Goal: Task Accomplishment & Management: Manage account settings

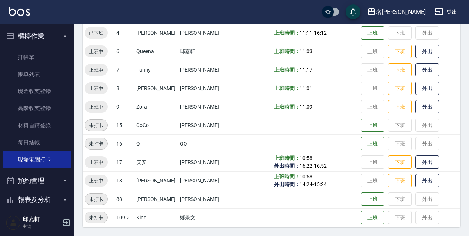
scroll to position [85, 0]
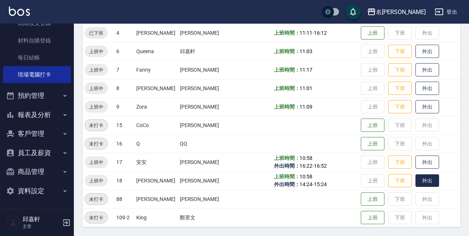
click at [422, 178] on button "外出" at bounding box center [427, 180] width 24 height 13
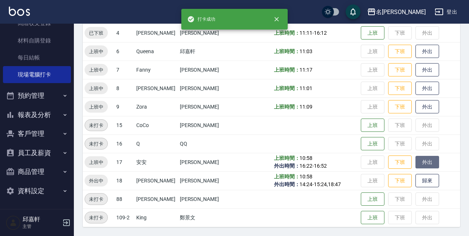
click at [421, 161] on button "外出" at bounding box center [427, 162] width 24 height 13
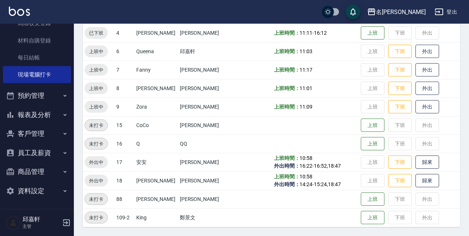
click at [58, 126] on button "客戶管理" at bounding box center [37, 133] width 68 height 19
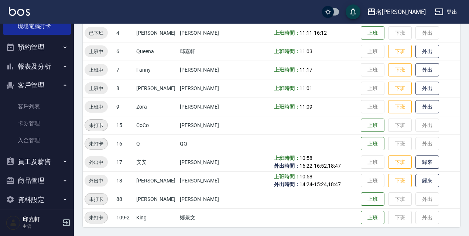
scroll to position [142, 0]
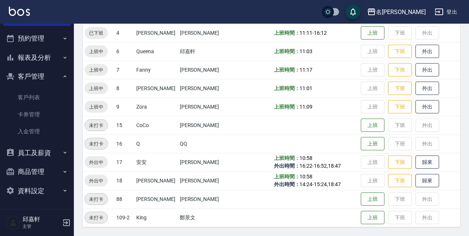
click at [62, 63] on button "報表及分析" at bounding box center [37, 57] width 68 height 19
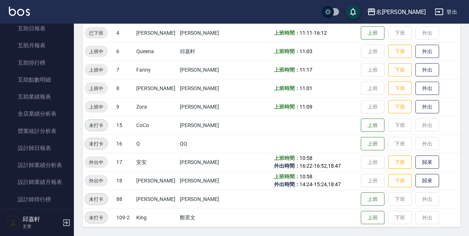
scroll to position [247, 0]
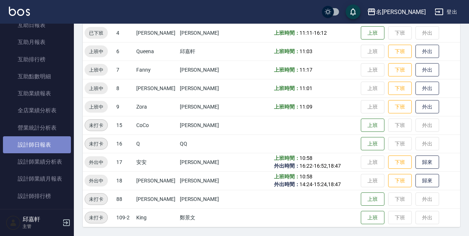
click at [37, 145] on link "設計師日報表" at bounding box center [37, 144] width 68 height 17
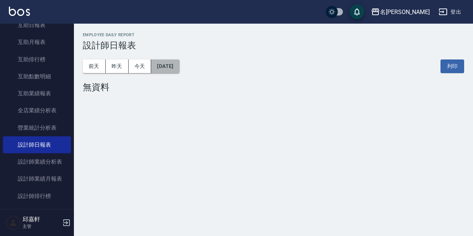
click at [179, 67] on button "[DATE]" at bounding box center [165, 66] width 28 height 14
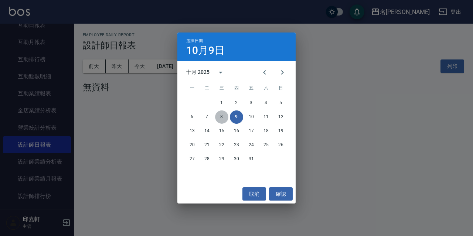
click at [222, 120] on button "8" at bounding box center [221, 116] width 13 height 13
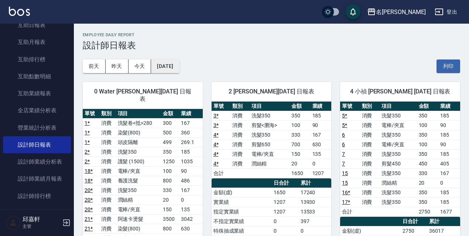
click at [178, 66] on button "[DATE]" at bounding box center [165, 66] width 28 height 14
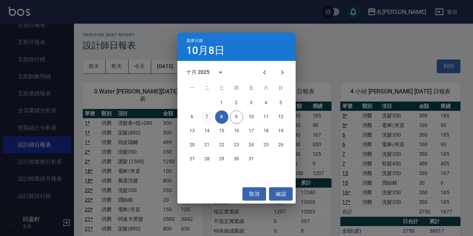
click at [208, 118] on button "7" at bounding box center [206, 116] width 13 height 13
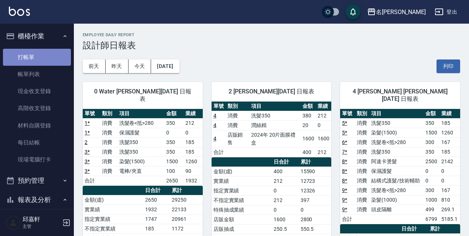
click at [37, 55] on link "打帳單" at bounding box center [37, 57] width 68 height 17
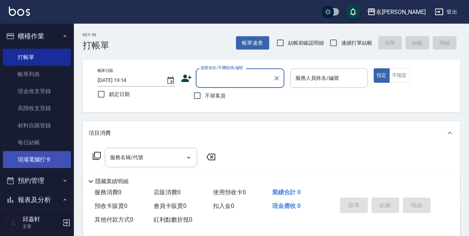
drag, startPoint x: 34, startPoint y: 163, endPoint x: 48, endPoint y: 151, distance: 18.3
click at [35, 163] on link "現場電腦打卡" at bounding box center [37, 159] width 68 height 17
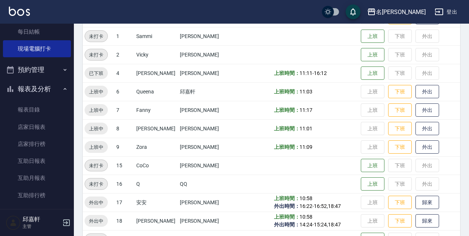
scroll to position [151, 0]
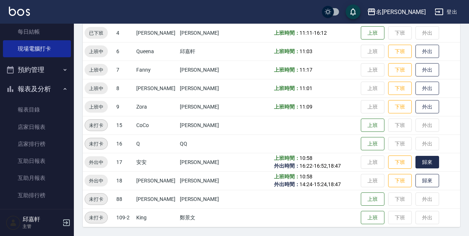
click at [415, 164] on button "歸來" at bounding box center [427, 162] width 24 height 13
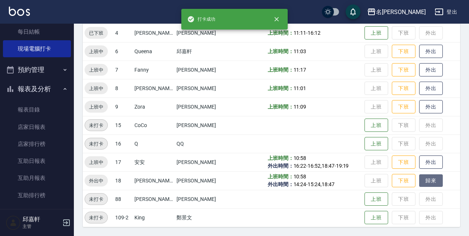
click at [419, 175] on button "歸來" at bounding box center [431, 180] width 24 height 13
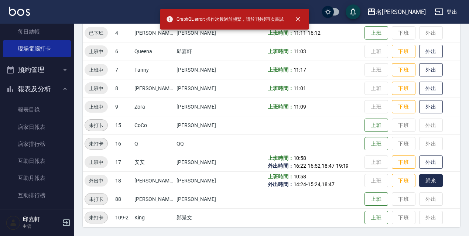
click at [425, 181] on button "歸來" at bounding box center [431, 180] width 24 height 13
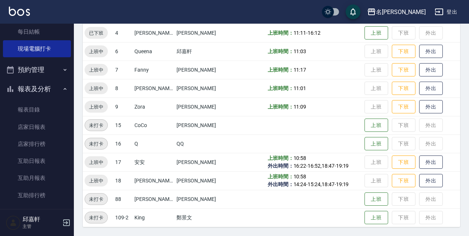
scroll to position [0, 0]
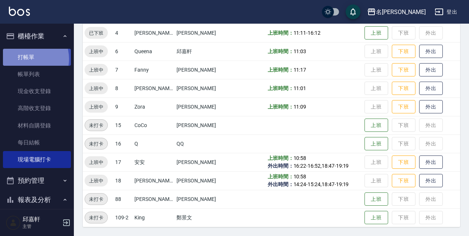
click at [27, 59] on link "打帳單" at bounding box center [37, 57] width 68 height 17
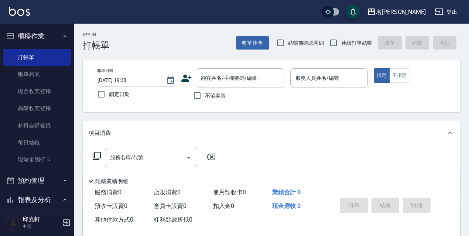
click at [118, 95] on span "鎖定日期" at bounding box center [119, 94] width 21 height 8
click at [109, 95] on input "鎖定日期" at bounding box center [101, 94] width 16 height 16
checkbox input "true"
click at [213, 94] on span "不留客資" at bounding box center [215, 96] width 21 height 8
drag, startPoint x: 358, startPoint y: 38, endPoint x: 354, endPoint y: 41, distance: 5.1
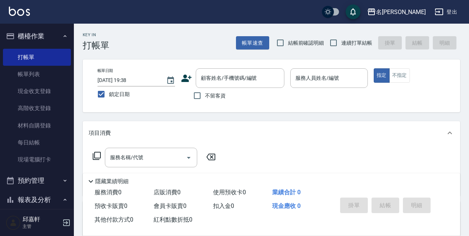
click at [355, 40] on label "連續打單結帳" at bounding box center [349, 43] width 47 height 16
click at [341, 40] on input "連續打單結帳" at bounding box center [334, 43] width 16 height 16
checkbox input "true"
click at [198, 94] on input "不留客資" at bounding box center [197, 96] width 16 height 16
checkbox input "true"
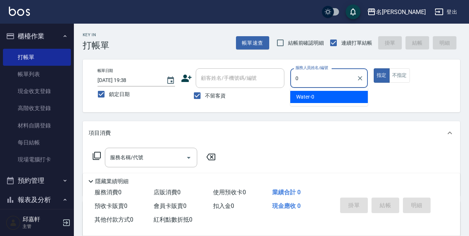
type input "Water-0"
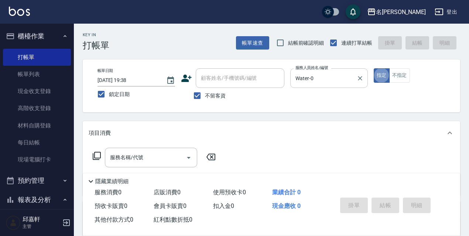
type button "true"
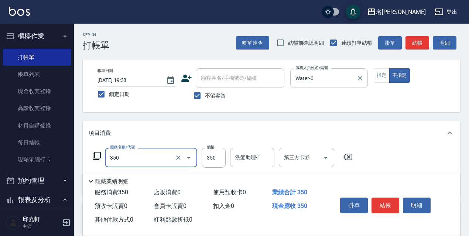
type input "洗髮350(350)"
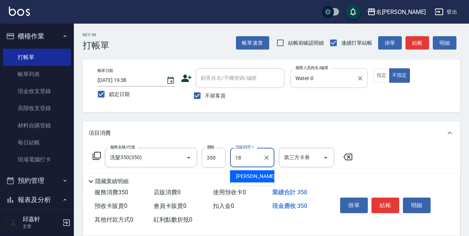
type input "[PERSON_NAME]-18"
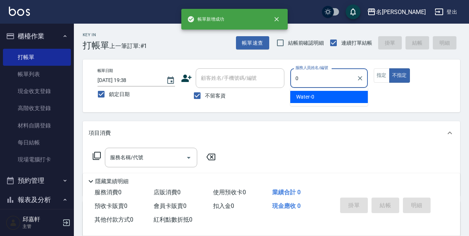
type input "Water-0"
type button "false"
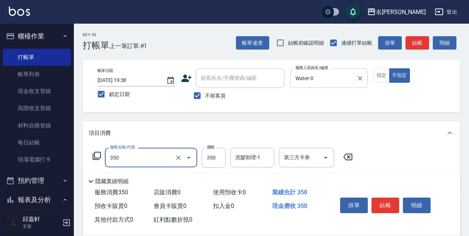
type input "洗髮350(350)"
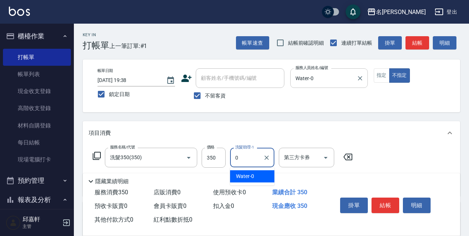
type input "Water-0"
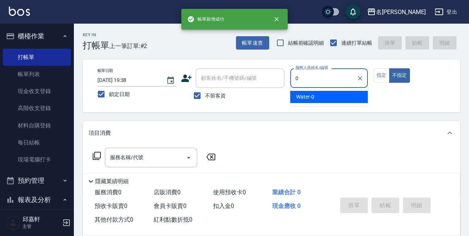
type input "Water-0"
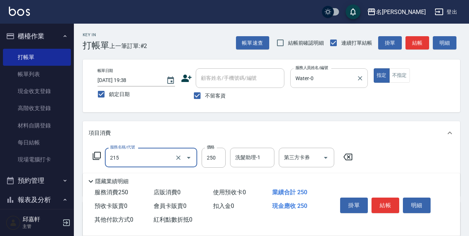
type input "洗髮卷<抵>250(215)"
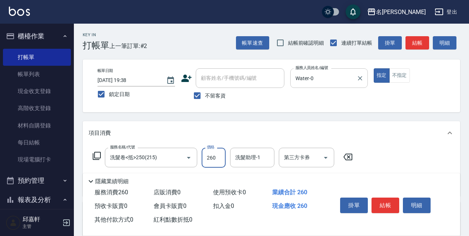
type input "260"
type input "Water-0"
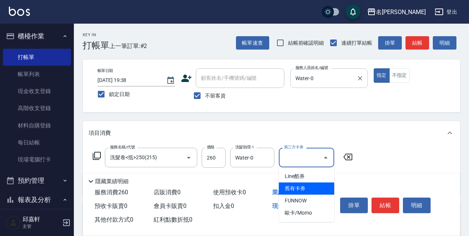
type input "舊有卡券"
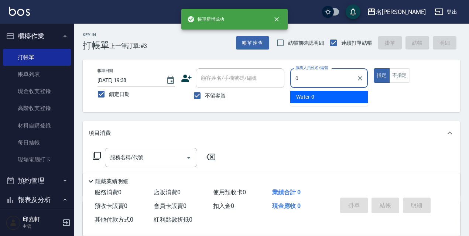
type input "Water-0"
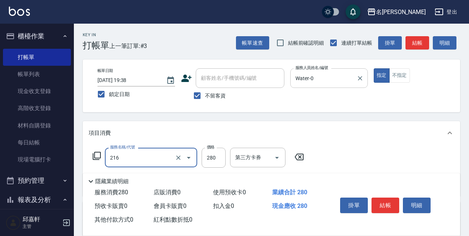
type input "洗髮卷<抵>280(216)"
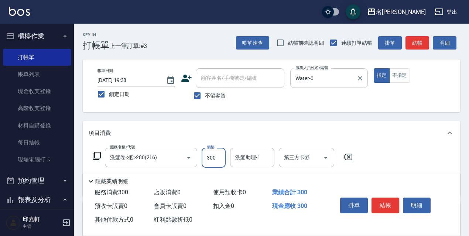
type input "300"
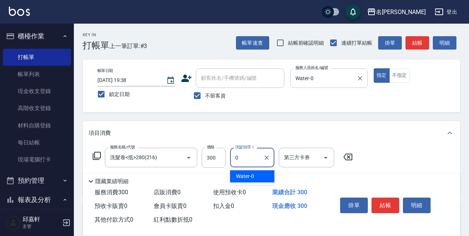
type input "Water-0"
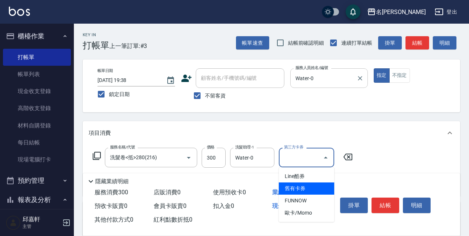
type input "舊有卡券"
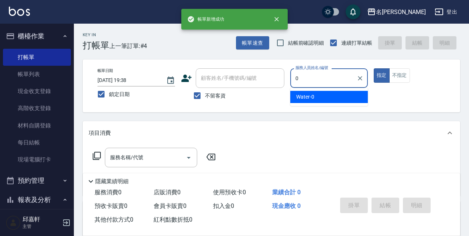
type input "Water-0"
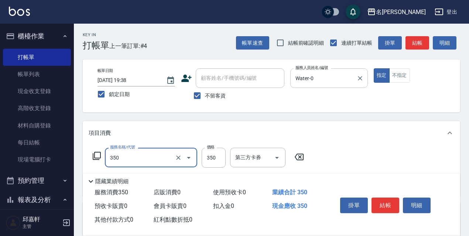
type input "洗髮350(350)"
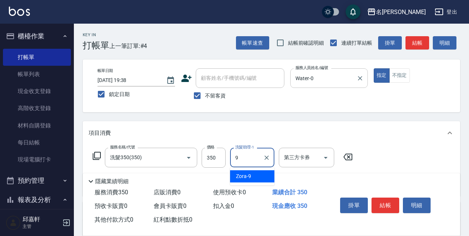
type input "Zora-9"
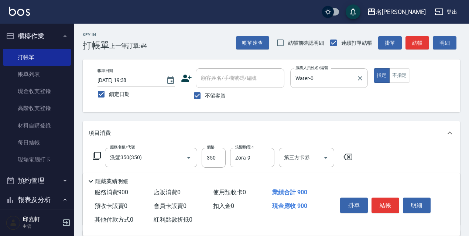
type input "剪髮550(308)"
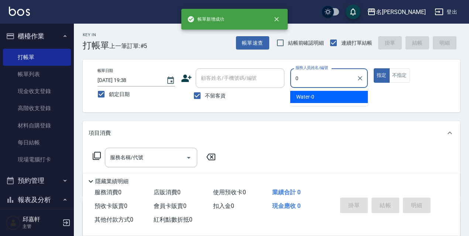
type input "Water-0"
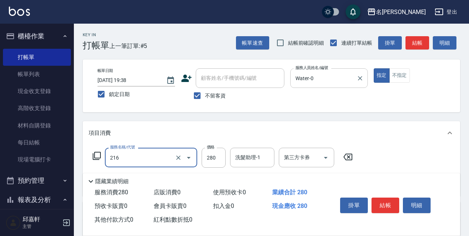
type input "洗髮卷<抵>280(216)"
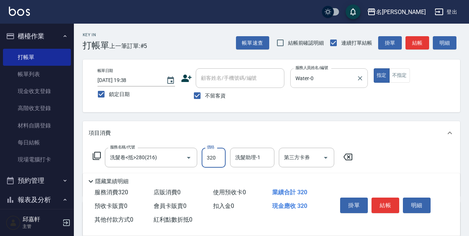
type input "320"
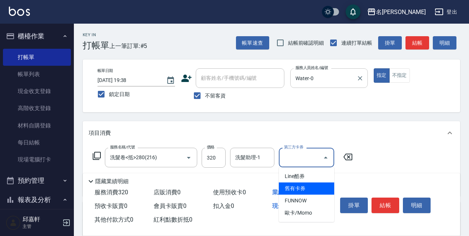
type input "舊有卡券"
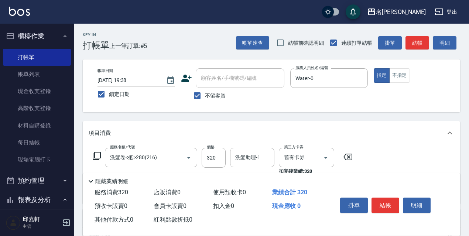
click at [242, 147] on div "服務名稱/代號 洗髮卷<抵>280(216) 服務名稱/代號 價格 320 價格 洗髮助理-1 洗髮助理-1 第三方卡券 舊有卡券 第三方卡券 扣完後業績: …" at bounding box center [271, 174] width 377 height 59
click at [242, 148] on div "洗髮助理-1" at bounding box center [252, 158] width 44 height 20
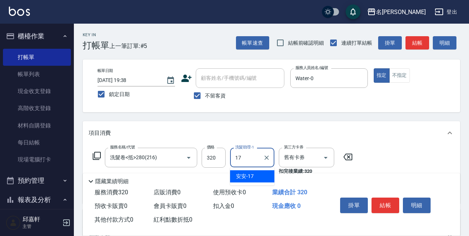
type input "安安-17"
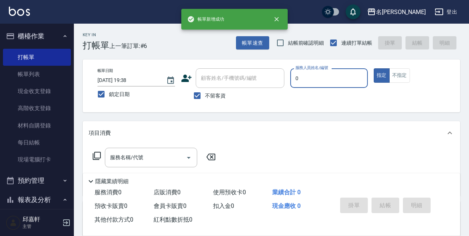
type input "Water-0"
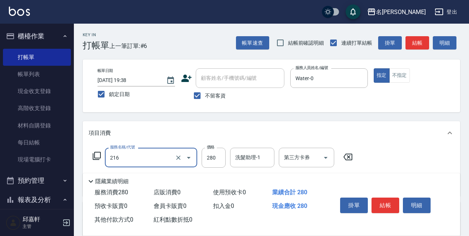
type input "洗髮卷<抵>280(216)"
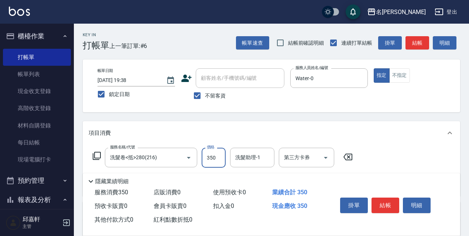
type input "350"
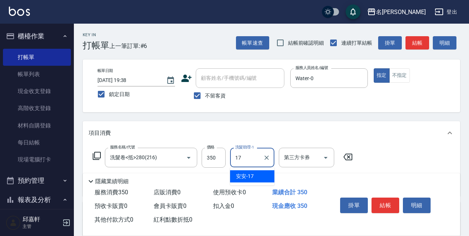
type input "安安-17"
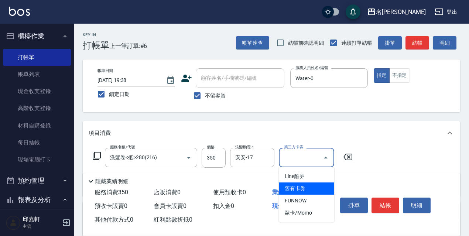
type input "舊有卡券"
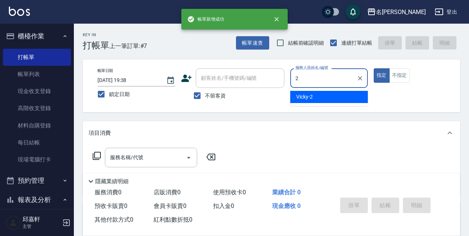
type input "Vicky-2"
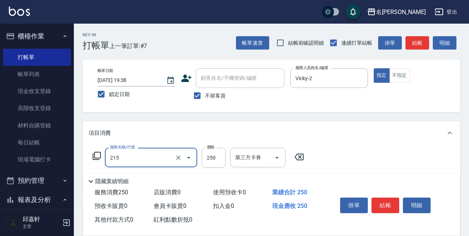
type input "洗髮卷<抵>250(215)"
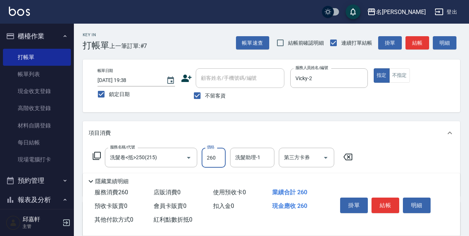
type input "260"
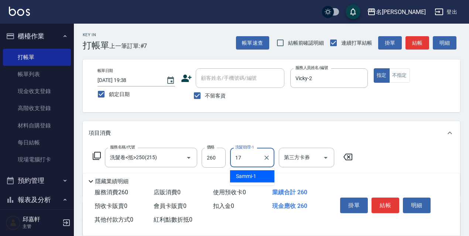
type input "安安-17"
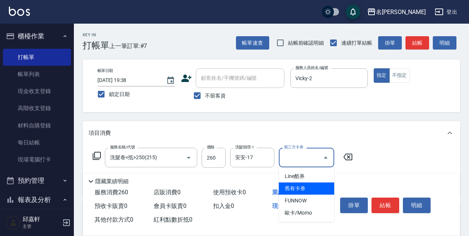
type input "舊有卡券"
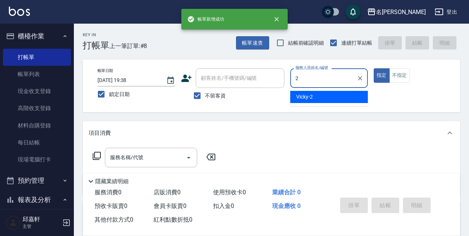
type input "Vicky-2"
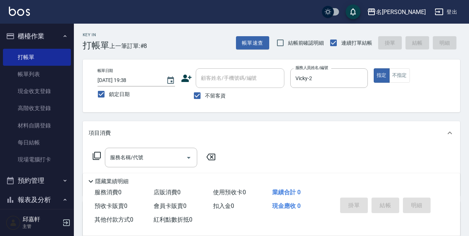
click at [100, 159] on icon at bounding box center [96, 155] width 9 height 9
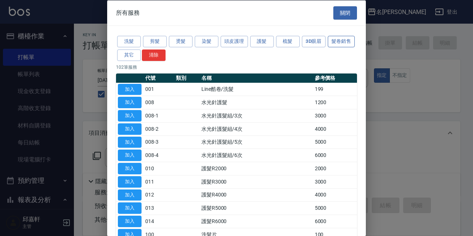
click at [327, 47] on button "髮卷銷售" at bounding box center [340, 41] width 27 height 11
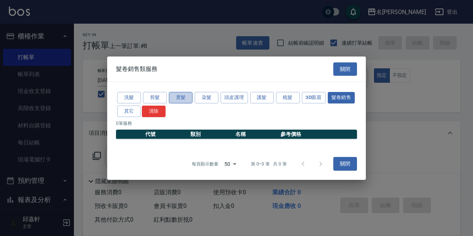
click at [181, 95] on button "燙髮" at bounding box center [181, 97] width 24 height 11
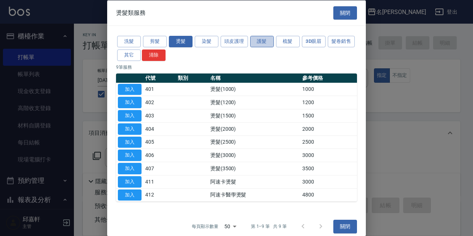
click at [269, 42] on button "護髮" at bounding box center [262, 41] width 24 height 11
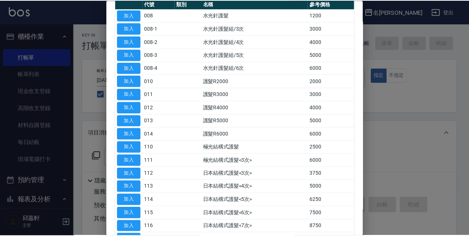
scroll to position [111, 0]
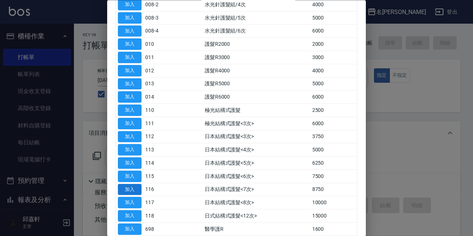
click at [133, 193] on button "加入" at bounding box center [130, 189] width 24 height 11
type input "日本結構式護髮<7次>(116)"
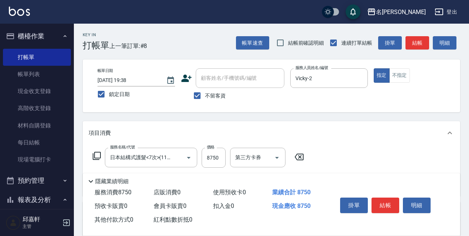
scroll to position [37, 0]
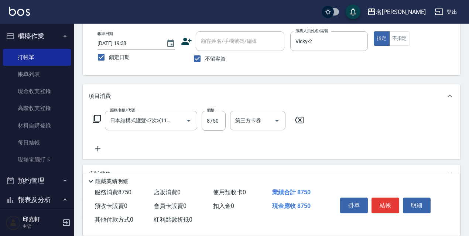
click at [262, 133] on div "服務名稱/代號 日本結構式護髮<7次>(116) 服務名稱/代號 價格 8750 價格 第三方卡券 第三方卡券" at bounding box center [199, 132] width 220 height 42
click at [265, 127] on input "第三方卡券" at bounding box center [252, 120] width 38 height 13
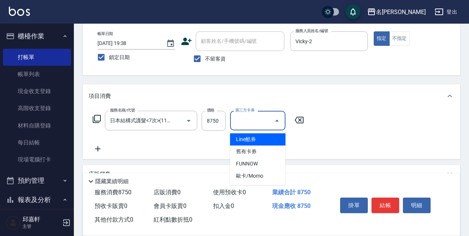
type input "Line酷券"
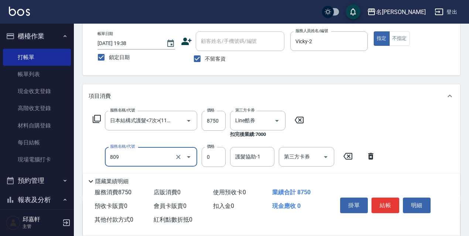
type input "保濕護髮(809)"
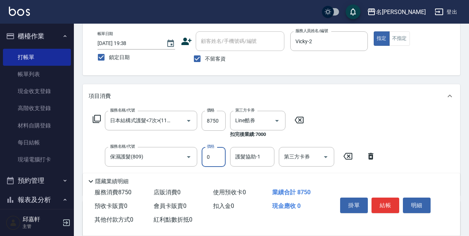
type input "0"
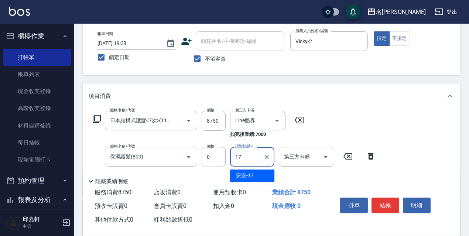
type input "安安-17"
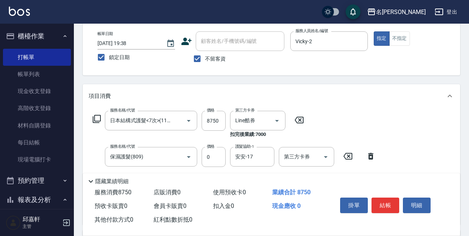
type input "結構式護髮/技術輔助(810)"
type input "0"
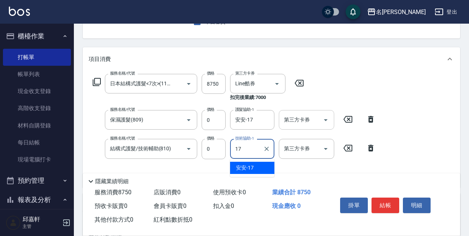
type input "安安-17"
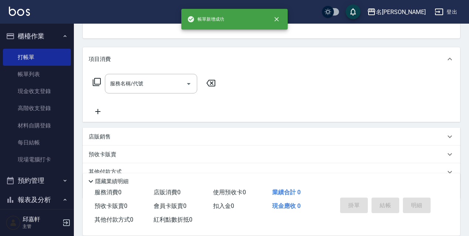
scroll to position [72, 0]
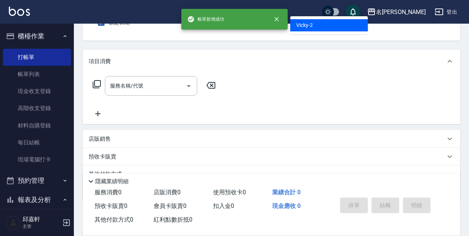
type input "Vicky-2"
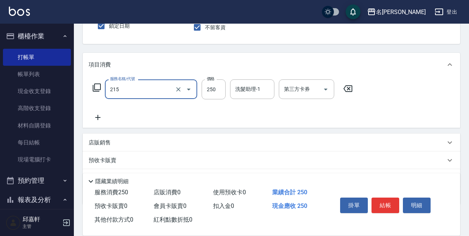
type input "洗髮卷<抵>250(215)"
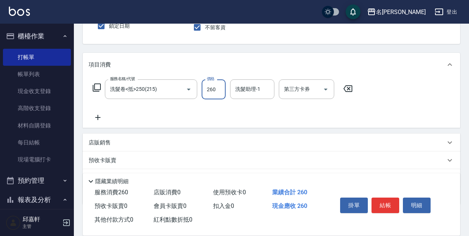
type input "260"
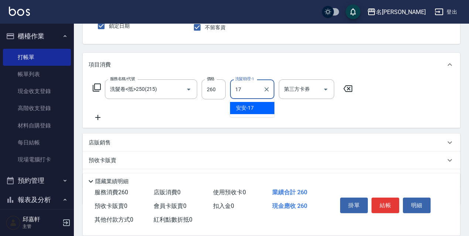
type input "安安-17"
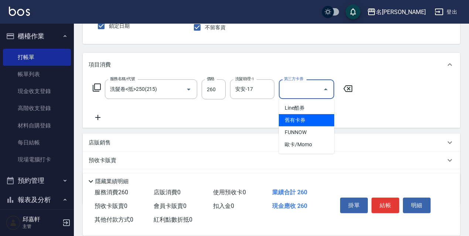
type input "舊有卡券"
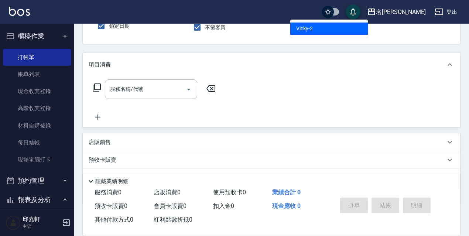
type input "Vicky-2"
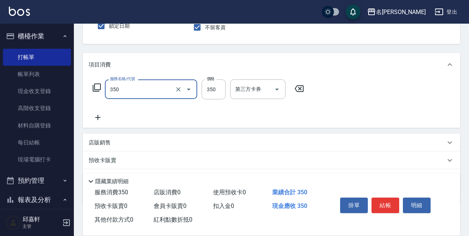
type input "洗髮350(350)"
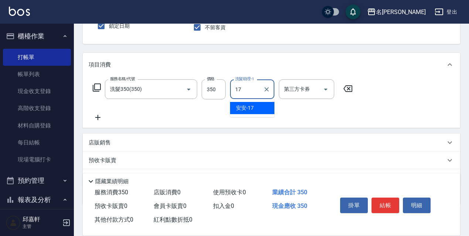
type input "安安-17"
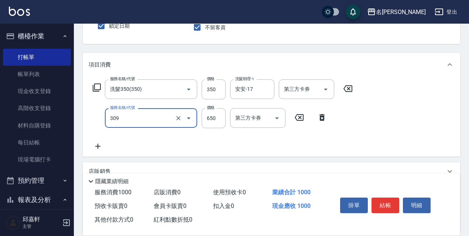
type input "剪髮650(309)"
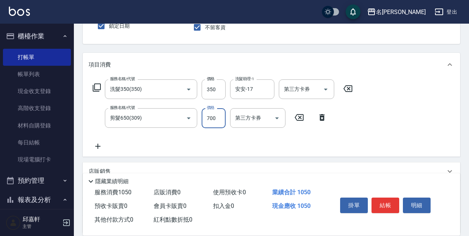
type input "700"
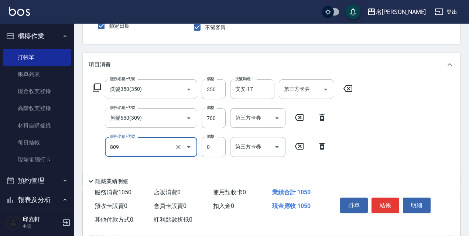
type input "保濕護髮(809)"
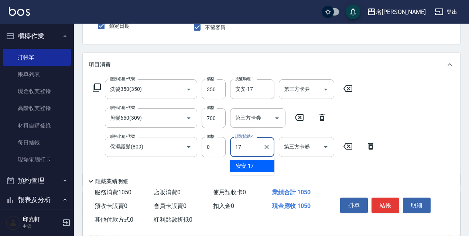
type input "安安-17"
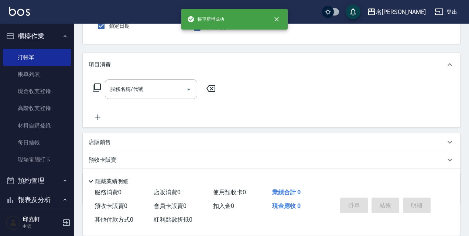
type input "Vicky-2"
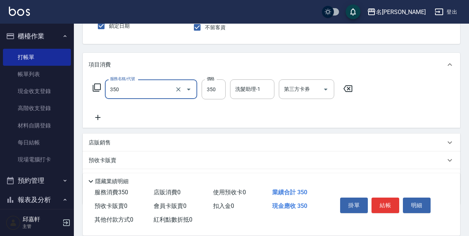
type input "洗髮350(350)"
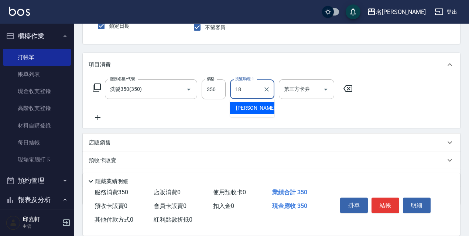
type input "[PERSON_NAME]-18"
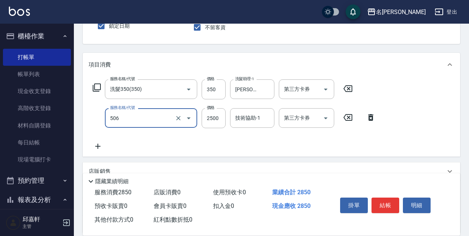
type input "染髮(2500)(506)"
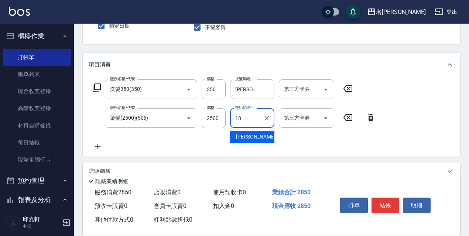
type input "[PERSON_NAME]-18"
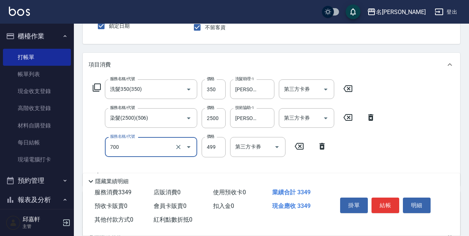
type input "頭皮隔離(700)"
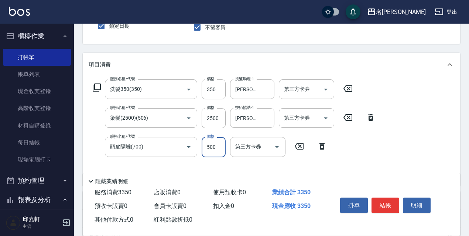
type input "500"
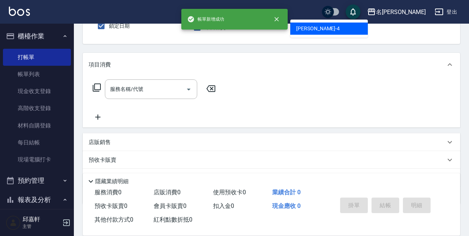
type input "小禎-4"
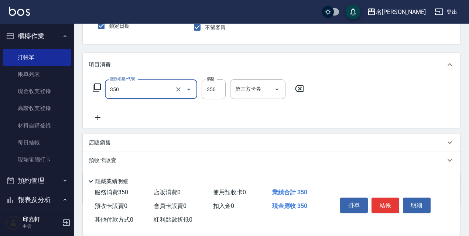
type input "洗髮350(350)"
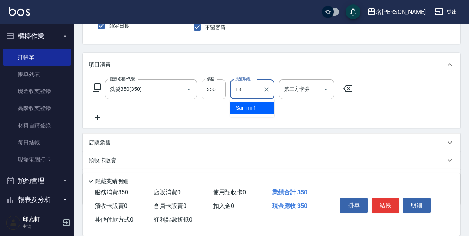
type input "[PERSON_NAME]-18"
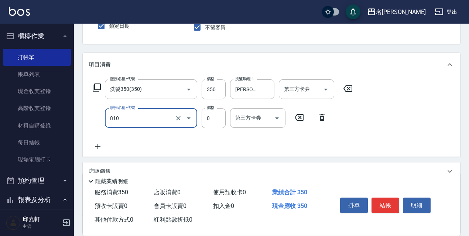
type input "結構式護髮/技術輔助(810)"
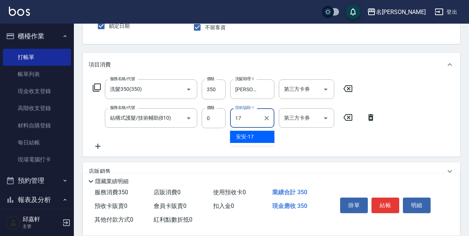
type input "安安-17"
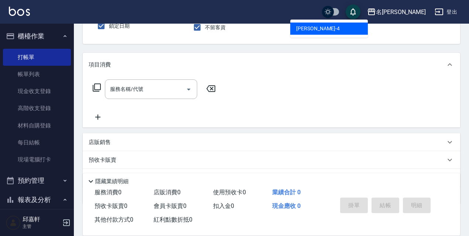
type input "小禎-4"
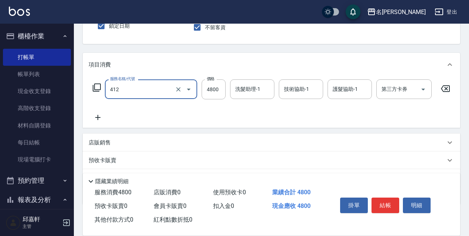
type input "阿速卡醫學燙髮(412)"
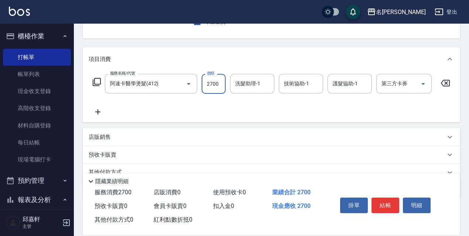
scroll to position [111, 0]
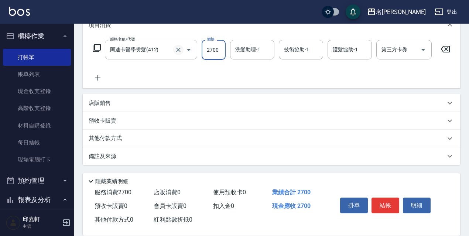
click at [173, 47] on button "Clear" at bounding box center [178, 50] width 10 height 10
type input "2700"
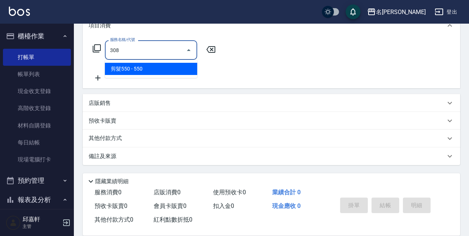
scroll to position [108, 0]
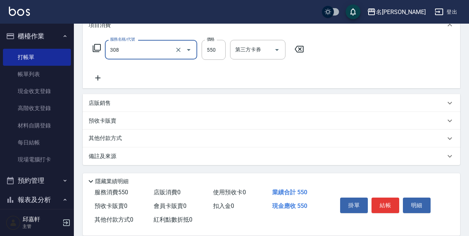
type input "剪髮550(308)"
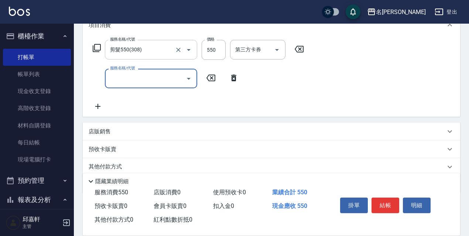
type input "4"
type input "阿速卡醫學染髮(519)"
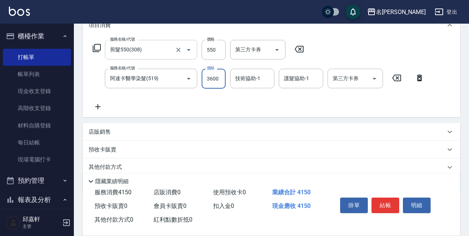
type input "3600"
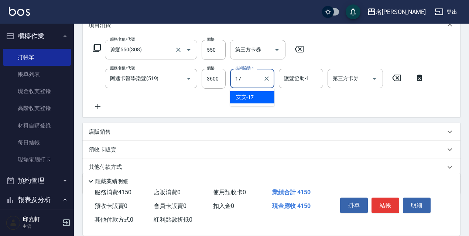
type input "安安-17"
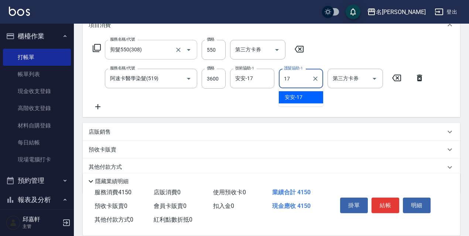
type input "安安-17"
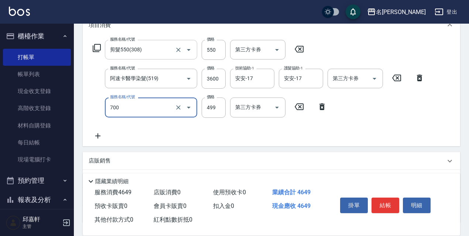
type input "頭皮隔離(700)"
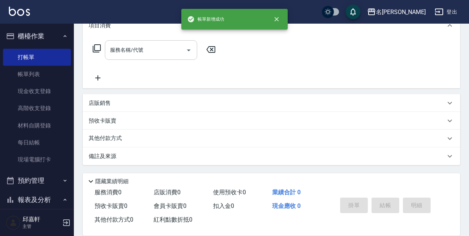
scroll to position [0, 0]
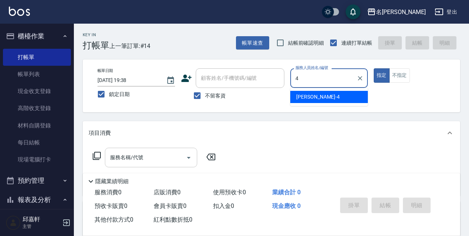
type input "小禎-4"
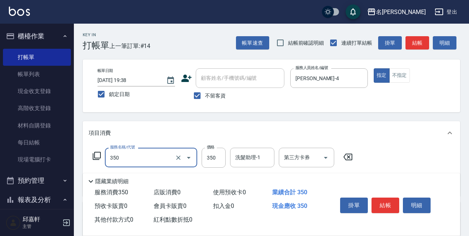
type input "洗髮350(350)"
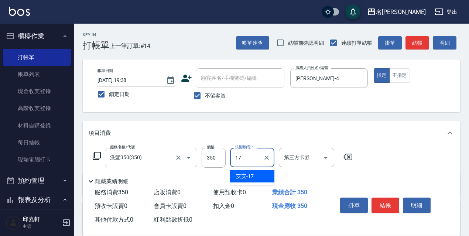
type input "安安-17"
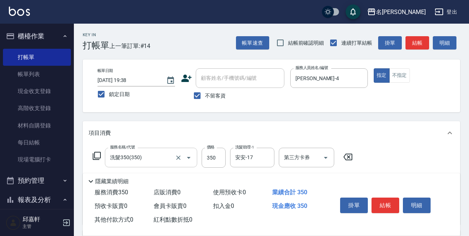
scroll to position [37, 0]
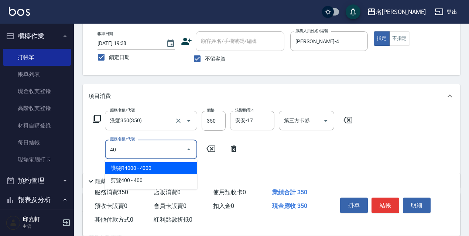
type input "4"
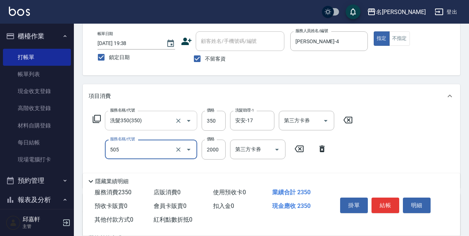
type input "染髮(2000)(505)"
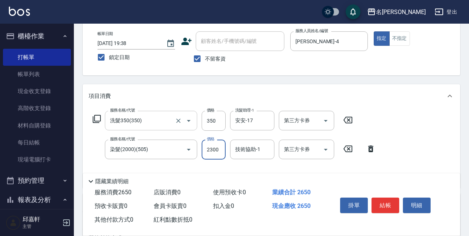
type input "2300"
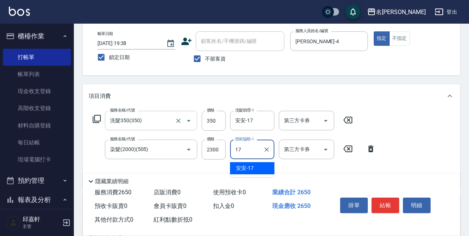
type input "安安-17"
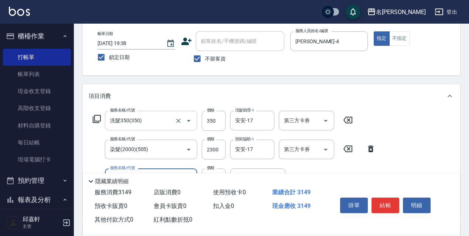
type input "頭皮隔離(700)"
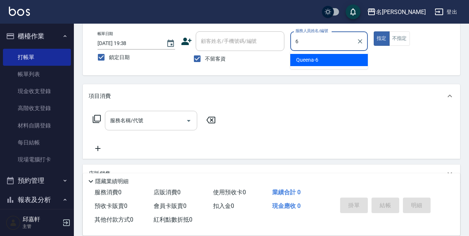
type input "Queena-6"
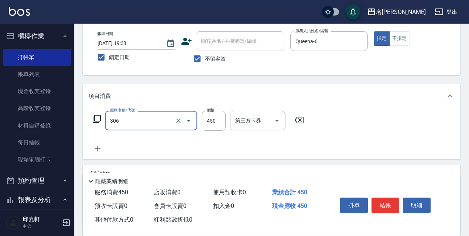
type input "剪髮450(306)"
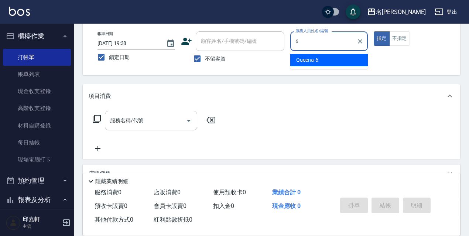
type input "Queena-6"
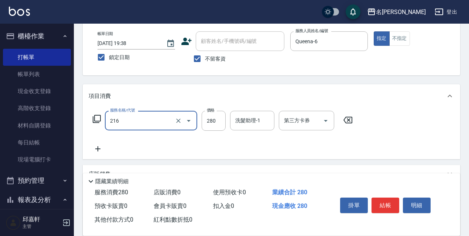
type input "洗髮卷<抵>280(216)"
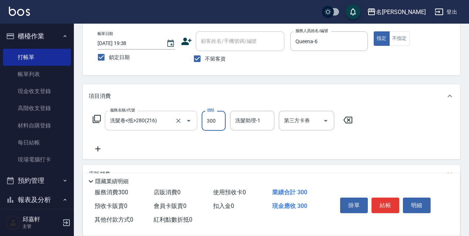
type input "300"
type input "1"
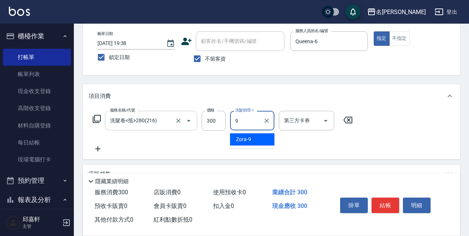
type input "Zora-9"
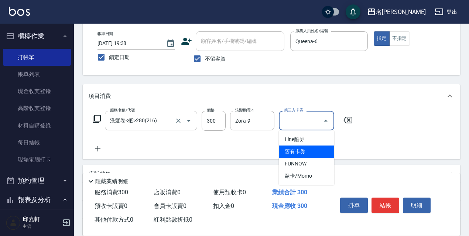
type input "舊有卡券"
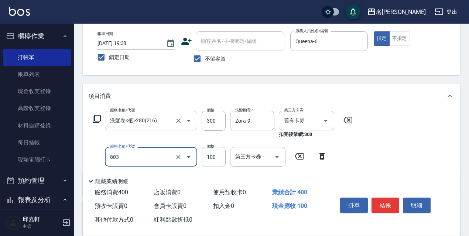
type input "電棒/夾直(803)"
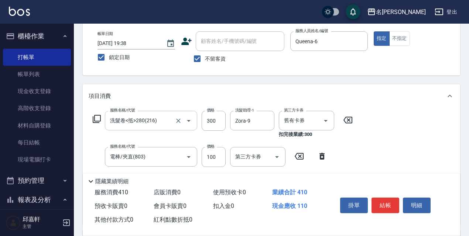
type input "潤絲精(801)"
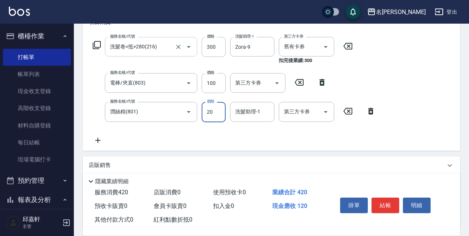
type input "20"
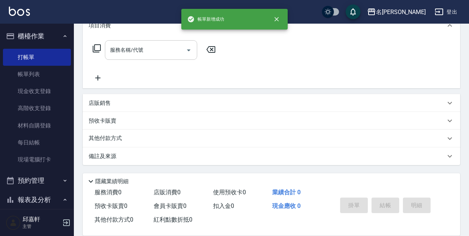
scroll to position [0, 0]
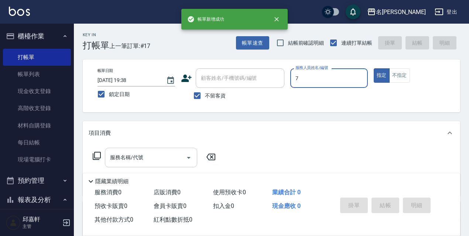
type input "Fanny-7"
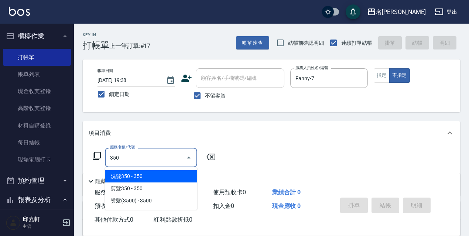
type input "洗髮350(350)"
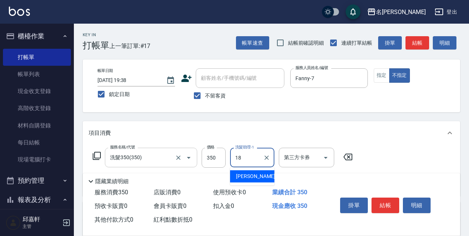
type input "[PERSON_NAME]-18"
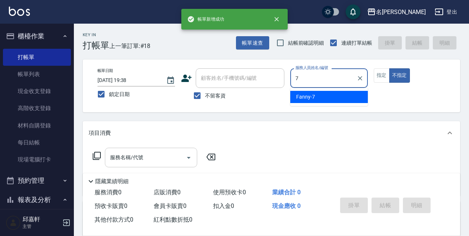
type input "Fanny-7"
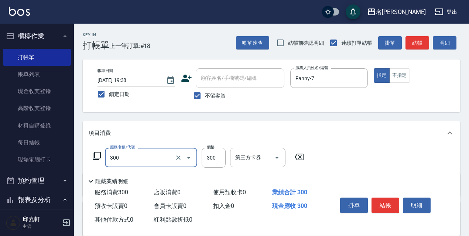
type input "洗髮300(300)"
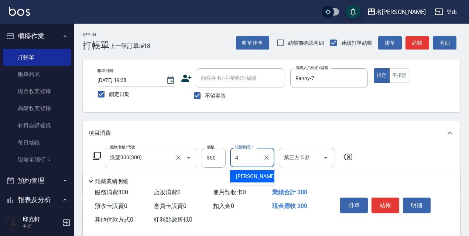
type input "小禎-4"
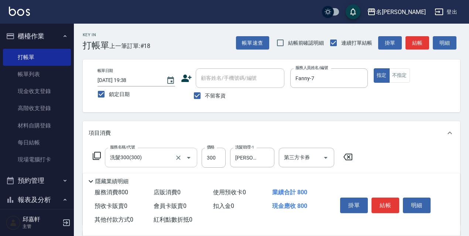
type input "剪髮500(307)"
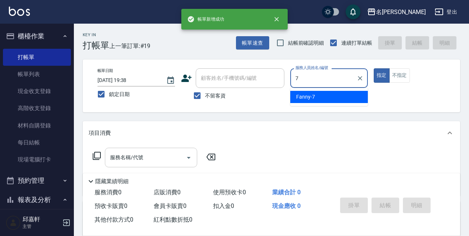
type input "Fanny-7"
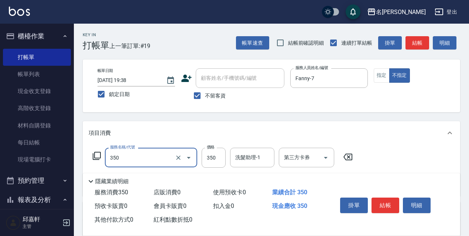
type input "洗髮350(350)"
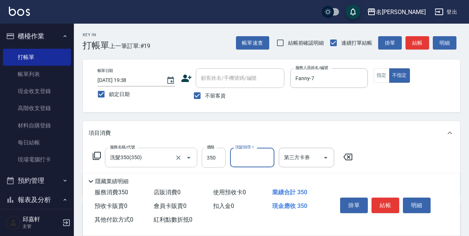
click at [205, 154] on input "350" at bounding box center [214, 158] width 24 height 20
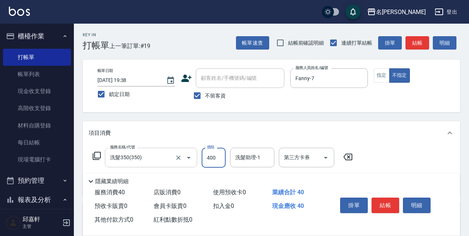
type input "400"
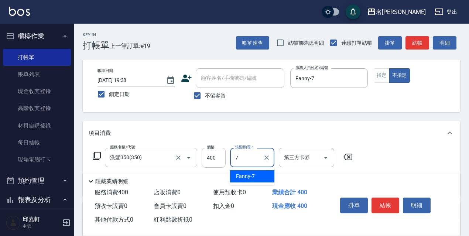
type input "Fanny-7"
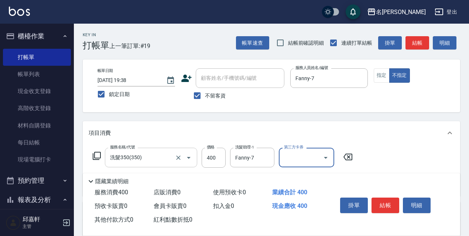
click at [197, 159] on div "洗髮350(350) 服務名稱/代號" at bounding box center [151, 158] width 92 height 20
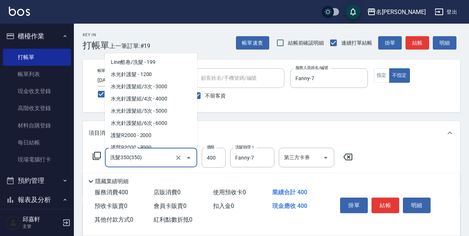
scroll to position [457, 0]
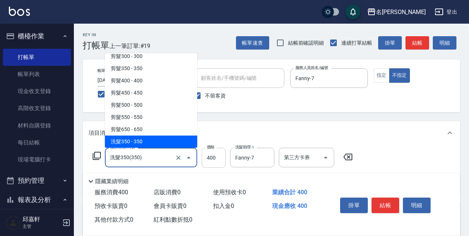
click at [211, 159] on input "400" at bounding box center [214, 158] width 24 height 20
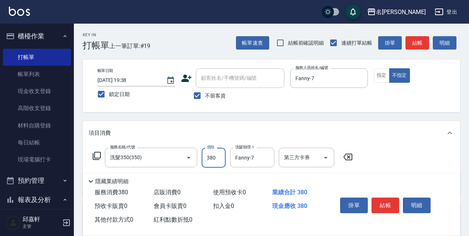
type input "380"
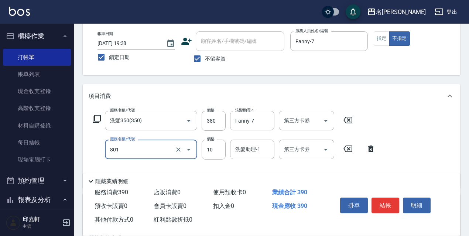
scroll to position [74, 0]
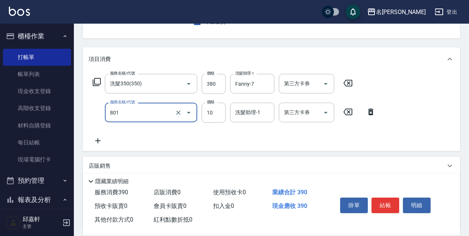
type input "潤絲精(801)"
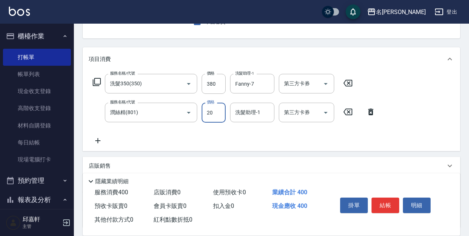
type input "20"
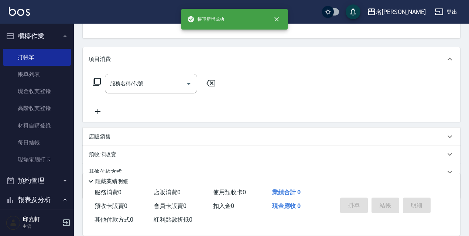
scroll to position [72, 0]
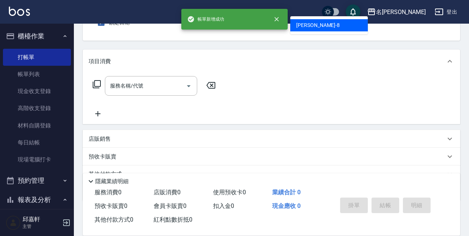
type input "Cindy-8"
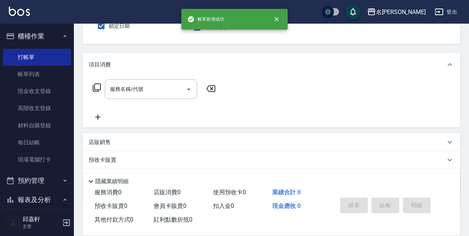
scroll to position [0, 0]
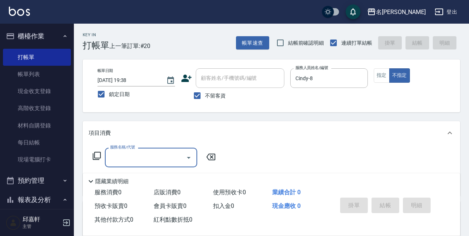
type input "3"
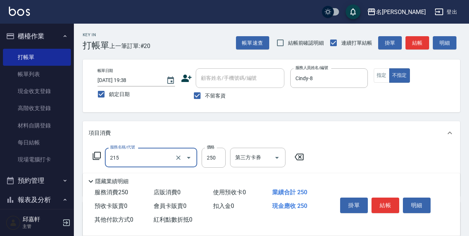
type input "洗髮卷<抵>250(215)"
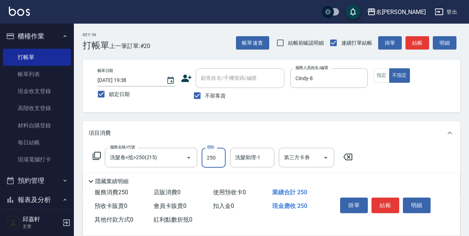
click at [208, 159] on input "250" at bounding box center [214, 158] width 24 height 20
type input "260"
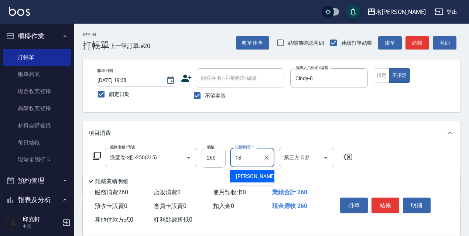
type input "[PERSON_NAME]-18"
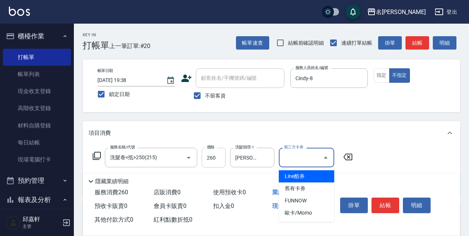
type input "舊有卡券"
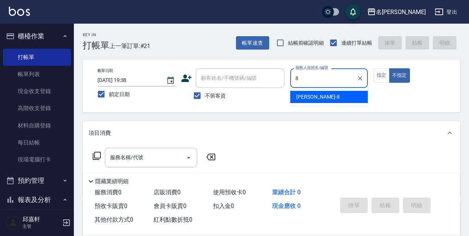
type input "Cindy-8"
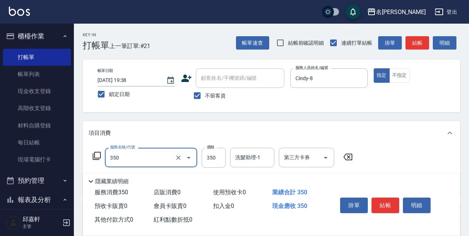
type input "洗髮350(350)"
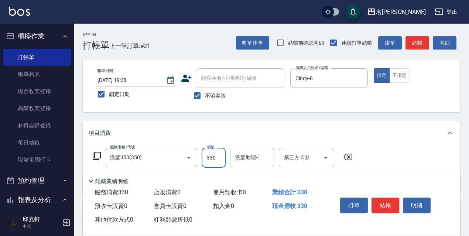
type input "330"
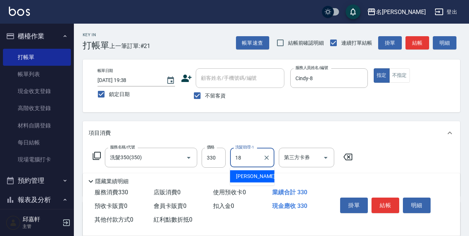
type input "[PERSON_NAME]-18"
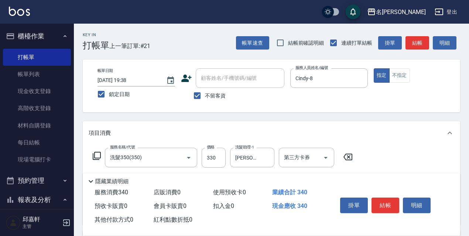
type input "潤絲精(801)"
type input "20"
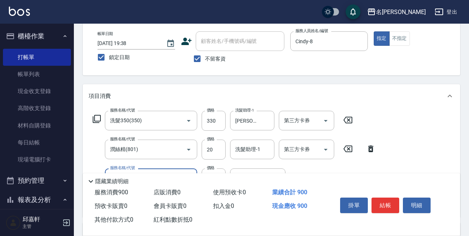
type input "剪髮550(308)"
type input "600"
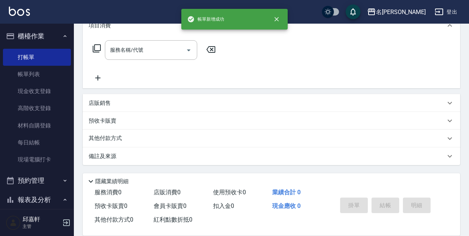
scroll to position [0, 0]
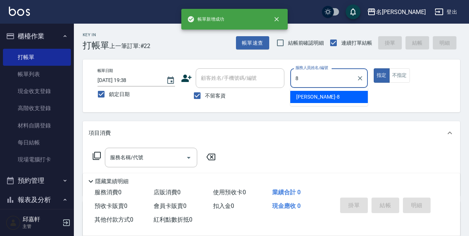
type input "Cindy-8"
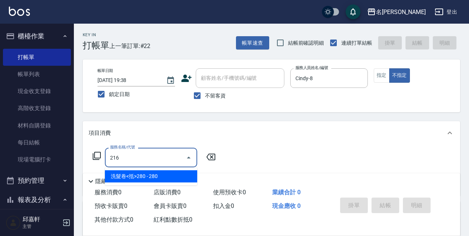
type input "洗髮卷<抵>280(216)"
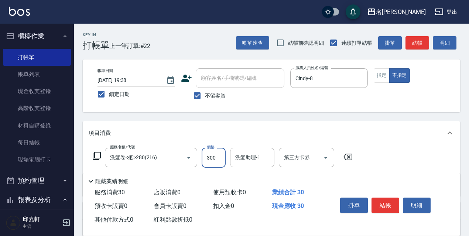
type input "300"
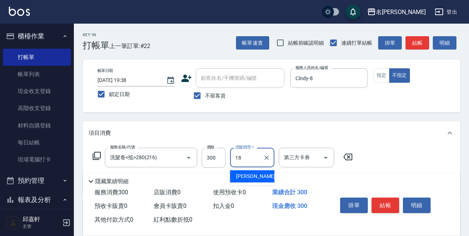
type input "[PERSON_NAME]-18"
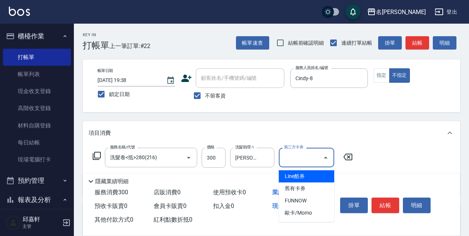
type input "舊有卡券"
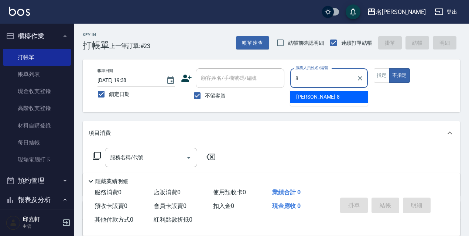
type input "Cindy-8"
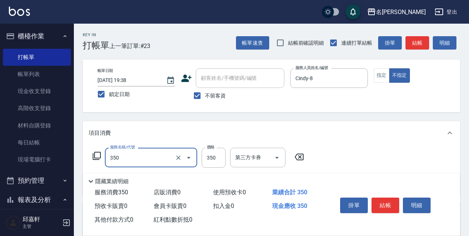
type input "洗髮350(350)"
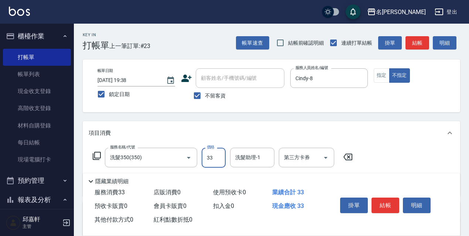
click at [215, 167] on input "33" at bounding box center [214, 158] width 24 height 20
type input "33"
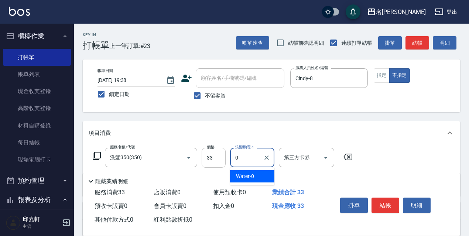
type input "0"
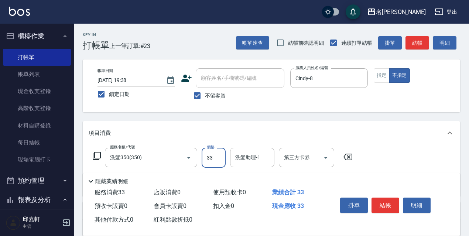
click at [215, 166] on input "33" at bounding box center [214, 158] width 24 height 20
type input "330"
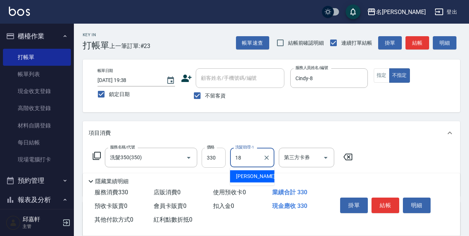
type input "[PERSON_NAME]-18"
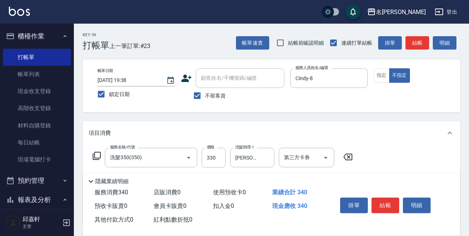
scroll to position [74, 0]
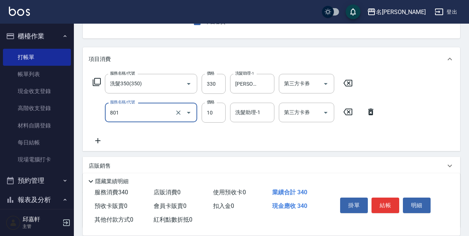
type input "潤絲精(801)"
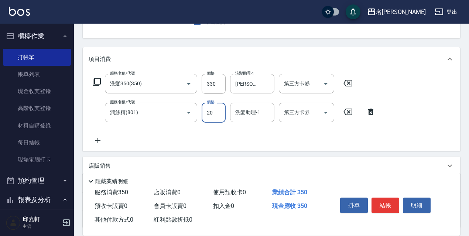
type input "20"
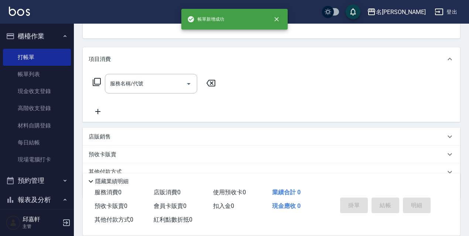
scroll to position [72, 0]
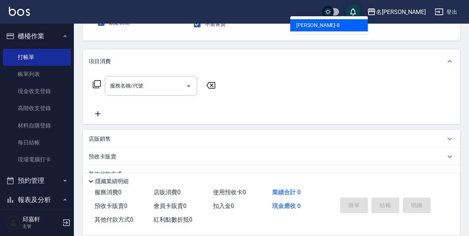
type input "Cindy-8"
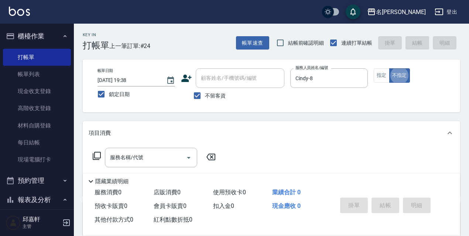
scroll to position [15, 0]
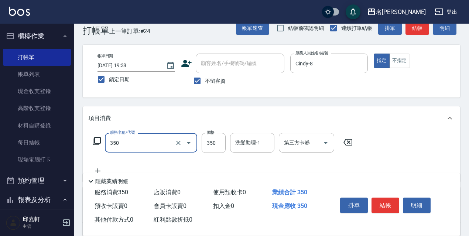
type input "洗髮350(350)"
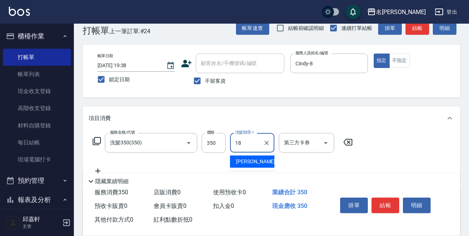
type input "[PERSON_NAME]-18"
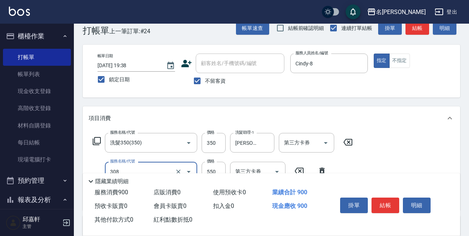
type input "剪髮550(308)"
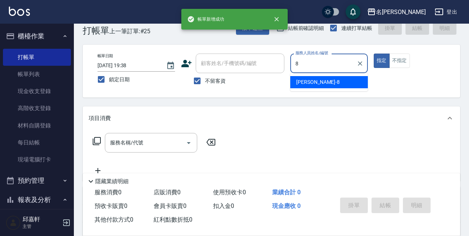
type input "Cindy-8"
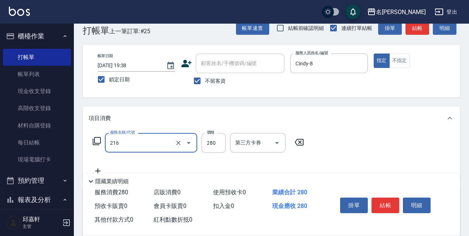
type input "洗髮卷<抵>280(216)"
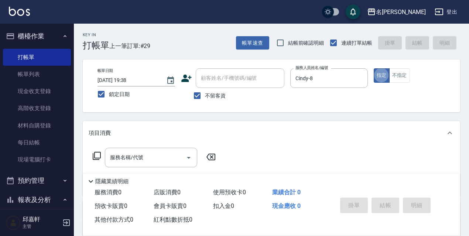
scroll to position [74, 0]
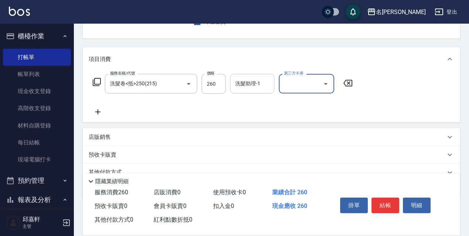
click at [257, 79] on input "洗髮助理-1" at bounding box center [252, 83] width 38 height 13
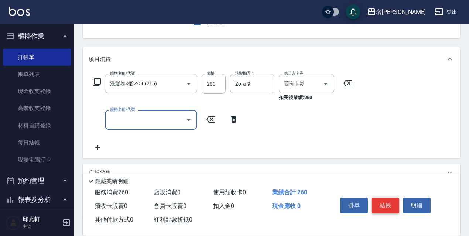
click at [382, 200] on button "結帳" at bounding box center [385, 206] width 28 height 16
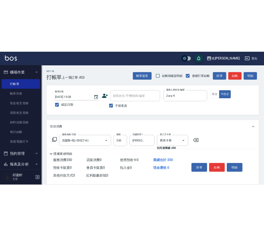
scroll to position [37, 0]
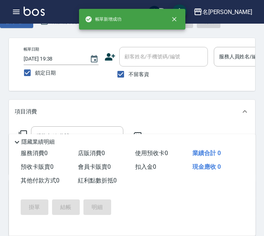
click at [217, 98] on div "Key In 打帳單 上一筆訂單:#34 帳單速查 結帳前確認明細 連續打單結帳 掛單 結帳 明細 帳單日期 2025/10/09 19:38 鎖定日期 顧客…" at bounding box center [132, 174] width 264 height 374
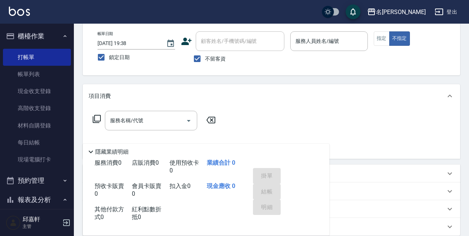
scroll to position [0, 0]
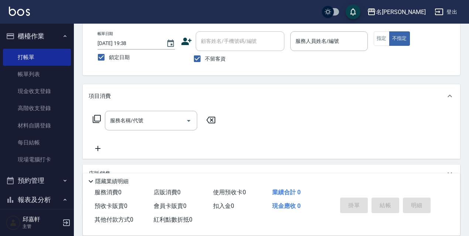
click at [335, 52] on p at bounding box center [329, 55] width 78 height 8
click at [337, 44] on input "服務人員姓名/編號" at bounding box center [329, 41] width 71 height 13
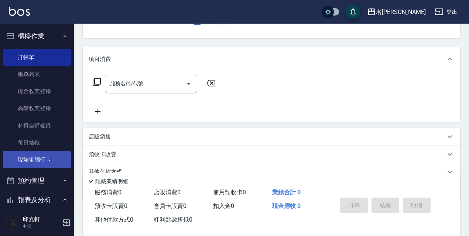
click at [38, 155] on link "現場電腦打卡" at bounding box center [37, 159] width 68 height 17
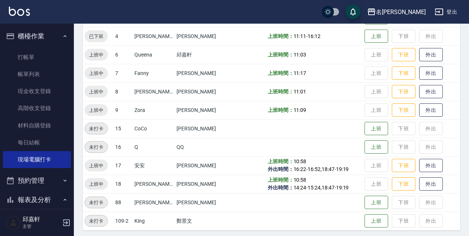
scroll to position [151, 0]
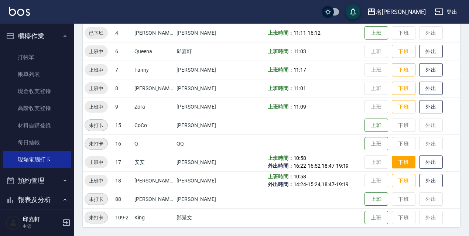
click at [399, 162] on button "下班" at bounding box center [404, 162] width 24 height 13
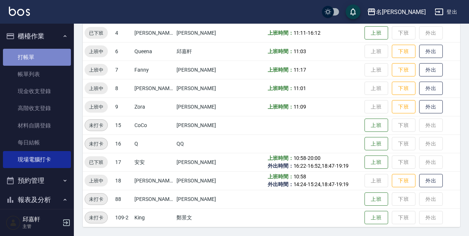
click at [40, 56] on link "打帳單" at bounding box center [37, 57] width 68 height 17
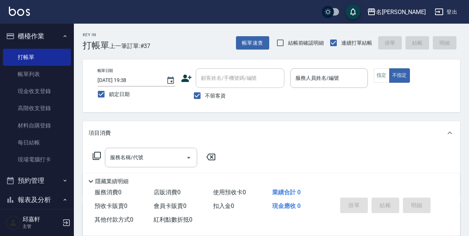
scroll to position [37, 0]
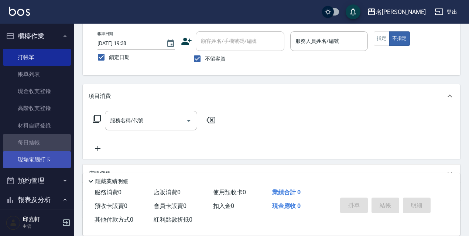
drag, startPoint x: 38, startPoint y: 150, endPoint x: 37, endPoint y: 161, distance: 11.8
click at [37, 150] on link "每日結帳" at bounding box center [37, 142] width 68 height 17
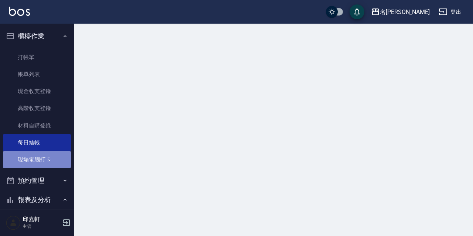
click at [37, 161] on link "現場電腦打卡" at bounding box center [37, 159] width 68 height 17
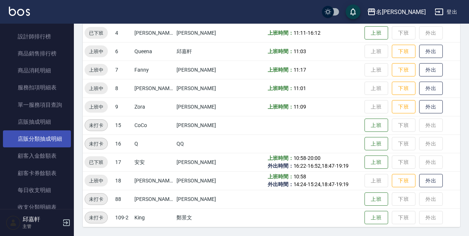
scroll to position [480, 0]
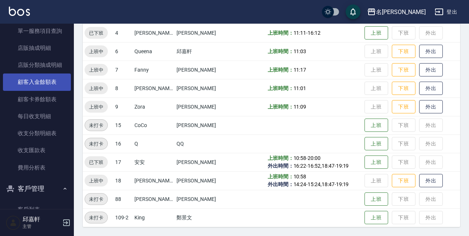
click at [45, 87] on link "顧客入金餘額表" at bounding box center [37, 81] width 68 height 17
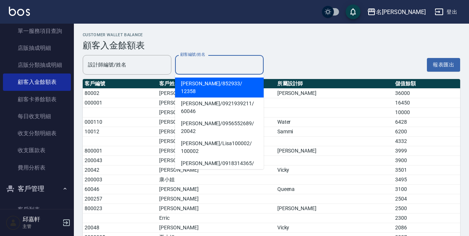
click at [195, 60] on input "顧客編號/姓名" at bounding box center [219, 64] width 82 height 13
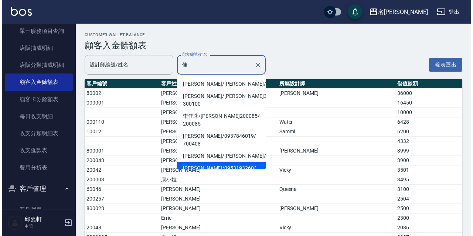
scroll to position [202, 0]
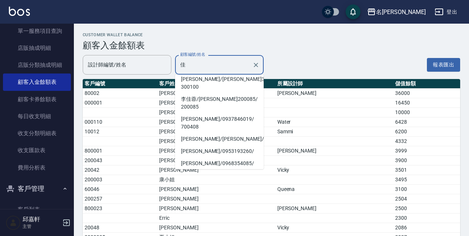
click at [157, 171] on td "20042" at bounding box center [120, 170] width 75 height 10
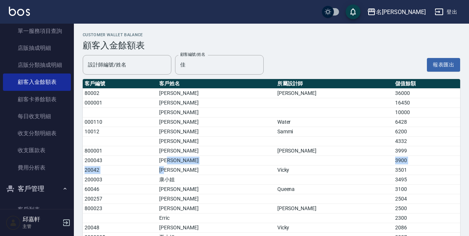
drag, startPoint x: 190, startPoint y: 171, endPoint x: 249, endPoint y: 159, distance: 59.9
click at [393, 168] on td "3501" at bounding box center [426, 170] width 67 height 10
click at [393, 169] on td "3501" at bounding box center [426, 170] width 67 height 10
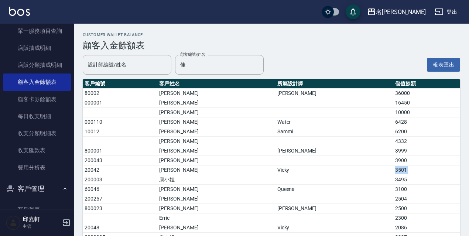
click at [393, 169] on td "3501" at bounding box center [426, 170] width 67 height 10
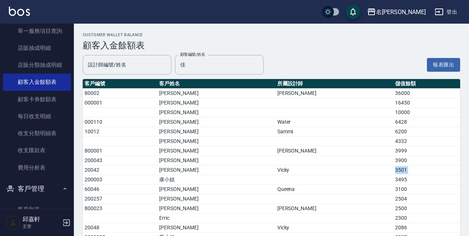
click at [393, 168] on td "3501" at bounding box center [426, 170] width 67 height 10
click at [393, 176] on td "3495" at bounding box center [426, 180] width 67 height 10
click at [393, 172] on td "3501" at bounding box center [426, 170] width 67 height 10
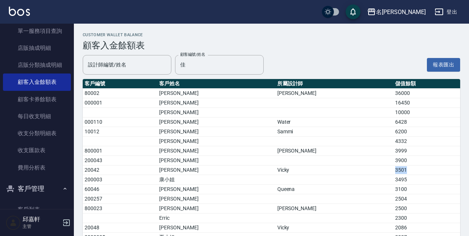
click at [393, 172] on td "3501" at bounding box center [426, 170] width 67 height 10
click at [199, 65] on input "佳" at bounding box center [213, 64] width 71 height 13
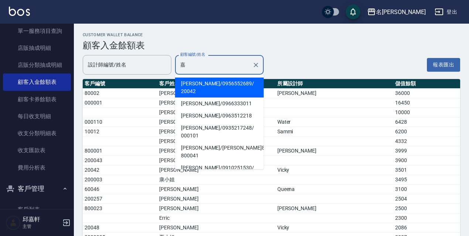
click at [219, 86] on span "黃嘉慧 / 0956552689 / 20042" at bounding box center [219, 88] width 89 height 20
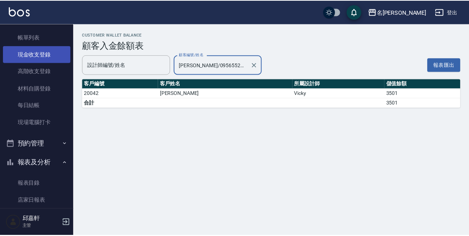
scroll to position [0, 0]
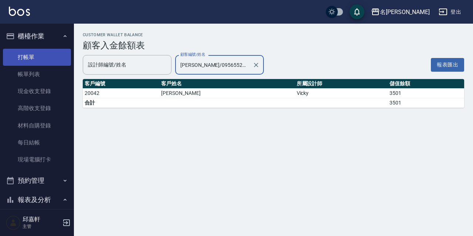
click at [39, 53] on link "打帳單" at bounding box center [37, 57] width 68 height 17
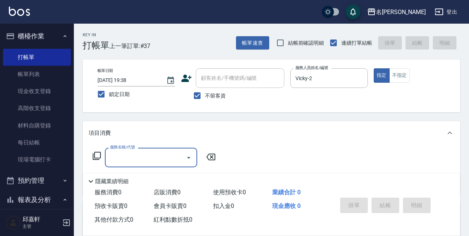
click at [220, 96] on span "不留客資" at bounding box center [215, 96] width 21 height 8
click at [205, 96] on input "不留客資" at bounding box center [197, 96] width 16 height 16
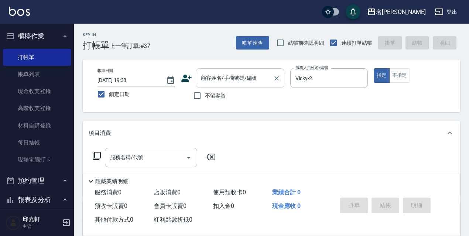
click at [228, 83] on input "顧客姓名/手機號碼/編號" at bounding box center [234, 78] width 71 height 13
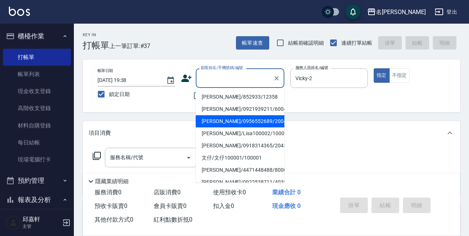
click at [215, 119] on li "黃嘉慧/0956552689/20042" at bounding box center [240, 121] width 89 height 12
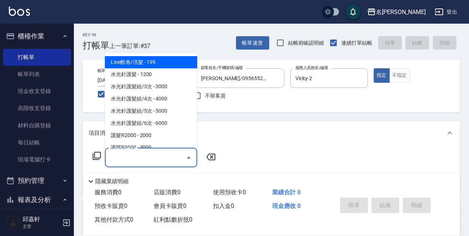
click at [143, 157] on input "服務名稱/代號" at bounding box center [145, 157] width 75 height 13
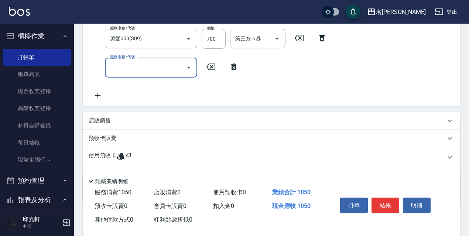
scroll to position [185, 0]
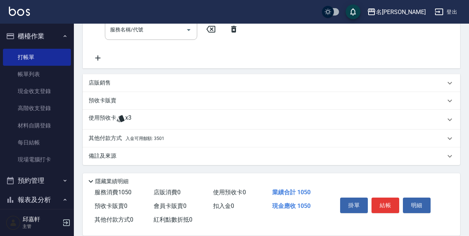
click at [312, 135] on div "其他付款方式 入金可用餘額: 3501" at bounding box center [267, 138] width 357 height 8
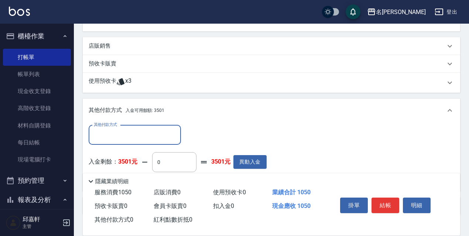
scroll to position [259, 0]
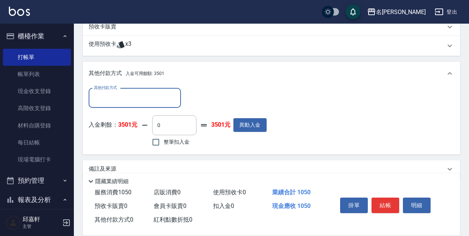
click at [182, 142] on span "整筆扣入金" at bounding box center [177, 142] width 26 height 8
click at [164, 142] on input "整筆扣入金" at bounding box center [156, 142] width 16 height 16
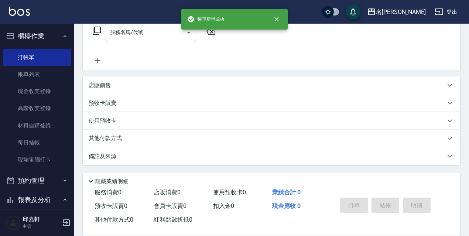
scroll to position [0, 0]
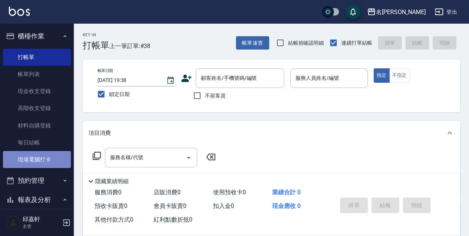
click at [46, 159] on link "現場電腦打卡" at bounding box center [37, 159] width 68 height 17
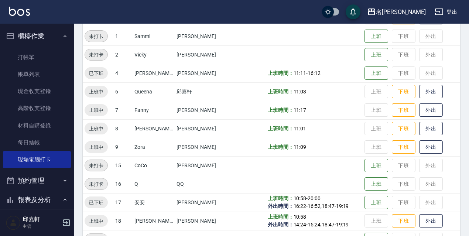
scroll to position [151, 0]
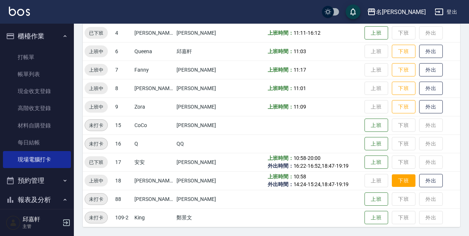
click at [403, 181] on button "下班" at bounding box center [404, 180] width 24 height 13
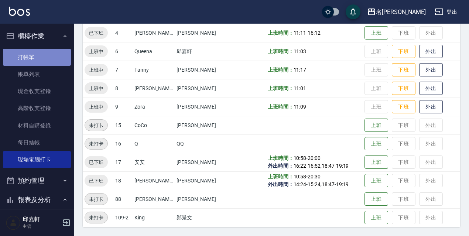
click at [43, 50] on link "打帳單" at bounding box center [37, 57] width 68 height 17
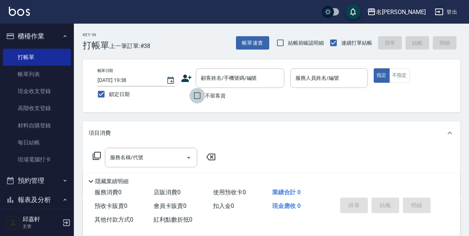
click at [200, 99] on input "不留客資" at bounding box center [197, 96] width 16 height 16
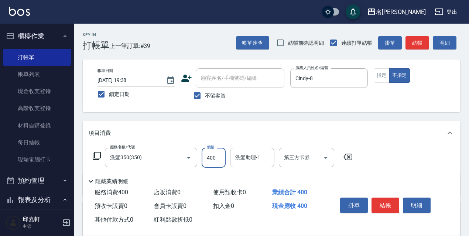
click at [219, 154] on input "400" at bounding box center [214, 158] width 24 height 20
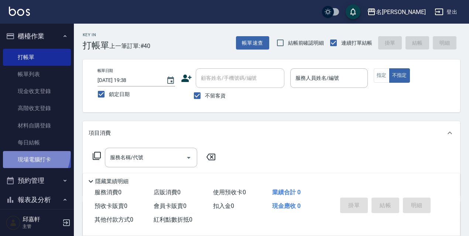
click at [23, 152] on link "現場電腦打卡" at bounding box center [37, 159] width 68 height 17
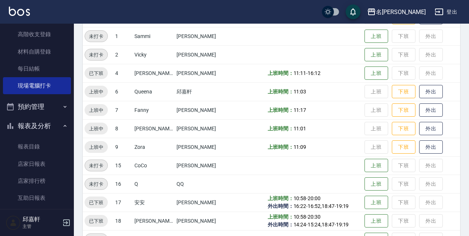
scroll to position [148, 0]
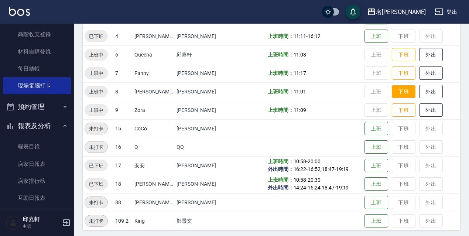
click at [398, 98] on td "上班 下班 外出" at bounding box center [411, 91] width 97 height 18
click at [398, 95] on button "下班" at bounding box center [404, 91] width 24 height 13
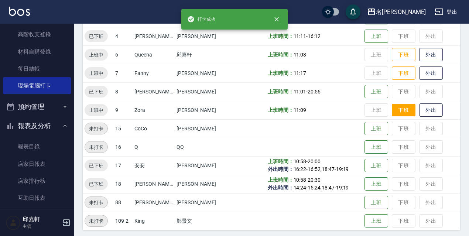
click at [393, 111] on button "下班" at bounding box center [404, 110] width 24 height 13
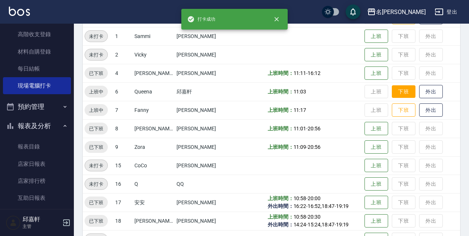
scroll to position [74, 0]
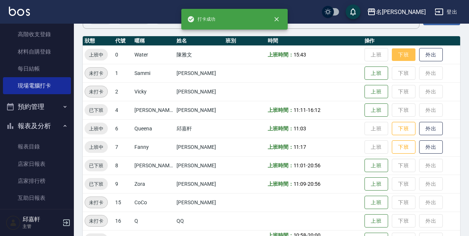
click at [400, 54] on button "下班" at bounding box center [404, 54] width 24 height 13
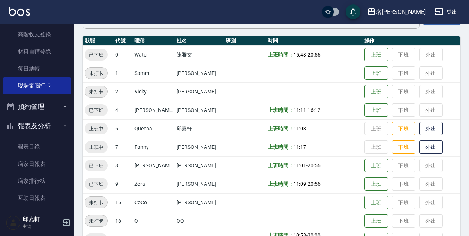
scroll to position [258, 0]
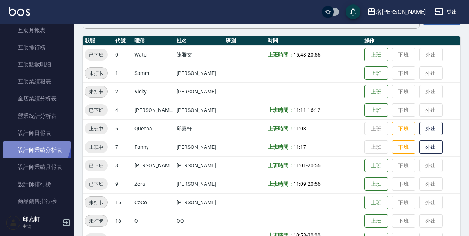
click at [30, 143] on link "設計師業績分析表" at bounding box center [37, 149] width 68 height 17
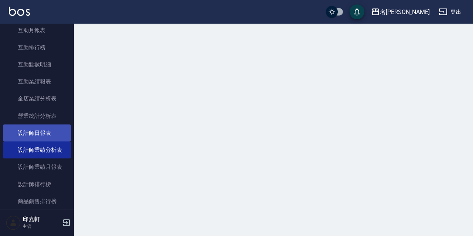
click at [32, 135] on link "設計師日報表" at bounding box center [37, 132] width 68 height 17
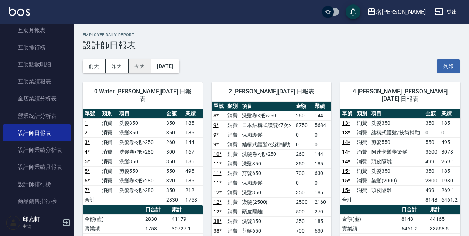
click at [140, 65] on button "今天" at bounding box center [139, 66] width 23 height 14
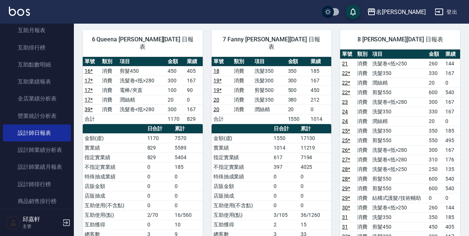
scroll to position [258, 0]
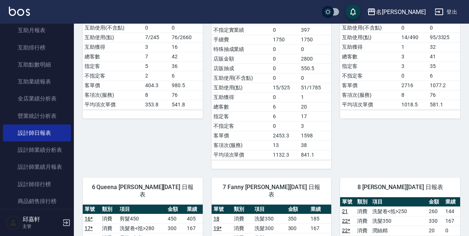
click at [456, 1] on div "名留伊通 登出" at bounding box center [234, 12] width 469 height 24
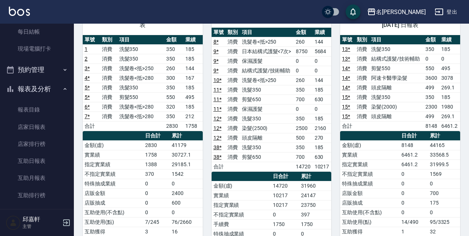
scroll to position [74, 0]
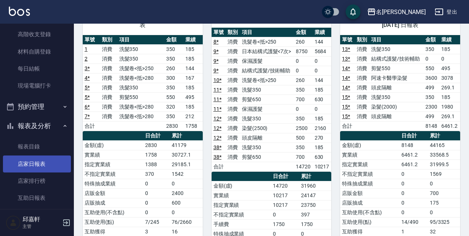
click at [35, 158] on link "店家日報表" at bounding box center [37, 163] width 68 height 17
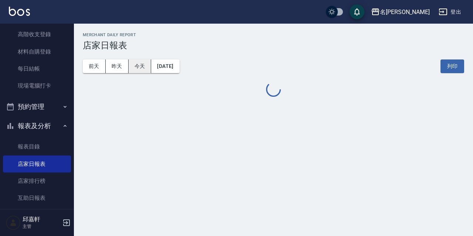
click at [149, 66] on button "今天" at bounding box center [139, 66] width 23 height 14
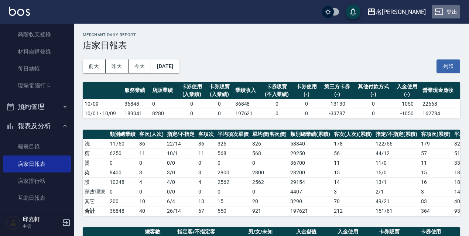
click at [454, 7] on button "登出" at bounding box center [446, 12] width 28 height 14
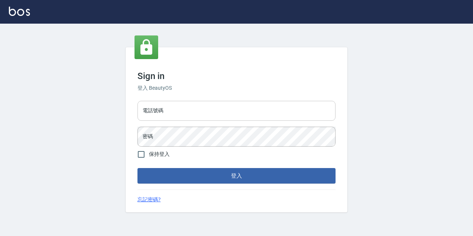
click at [204, 124] on div "電話號碼 電話號碼 密碼 密碼" at bounding box center [236, 124] width 204 height 52
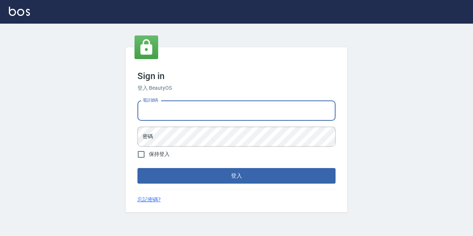
click at [206, 113] on input "電話號碼" at bounding box center [236, 111] width 198 height 20
type input "0933063049"
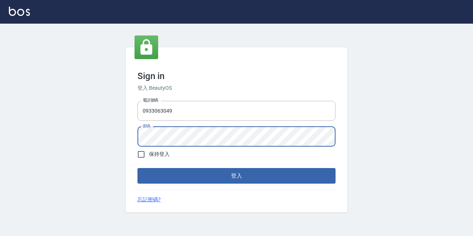
click at [137, 168] on button "登入" at bounding box center [236, 176] width 198 height 16
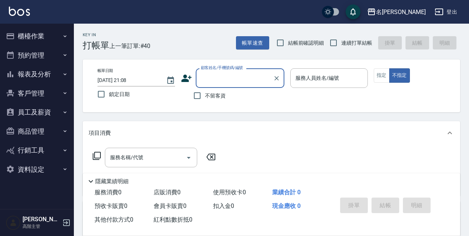
click at [43, 83] on button "報表及分析" at bounding box center [37, 74] width 68 height 19
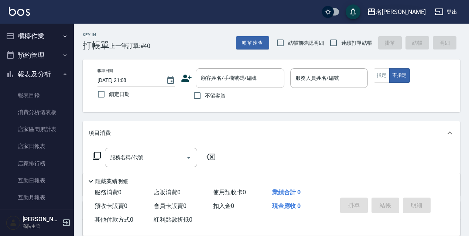
click at [418, 10] on div "名[PERSON_NAME]" at bounding box center [401, 11] width 50 height 9
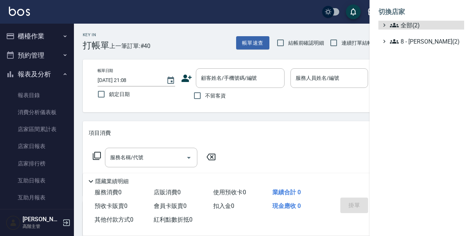
click at [412, 33] on ul "全部(2) 8 - 林秀娥(2)" at bounding box center [421, 33] width 86 height 25
click at [416, 24] on span "全部(2)" at bounding box center [425, 25] width 71 height 9
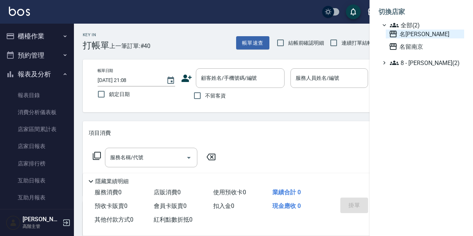
click at [412, 33] on span "名[PERSON_NAME]" at bounding box center [424, 34] width 72 height 9
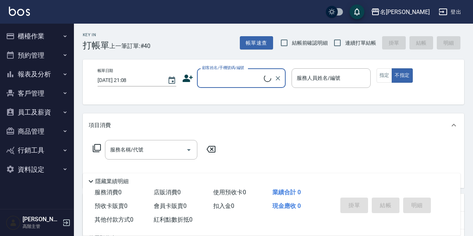
click at [425, 14] on div "名留伊通" at bounding box center [405, 11] width 50 height 9
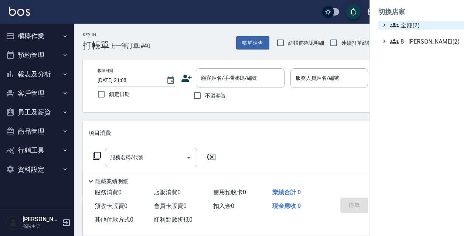
click at [419, 25] on span "全部(2)" at bounding box center [425, 25] width 71 height 9
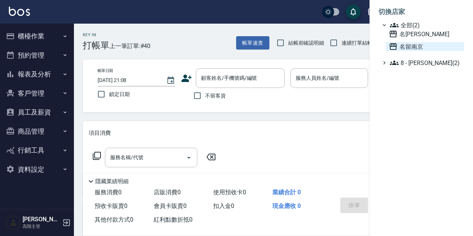
click at [417, 48] on span "名留南京" at bounding box center [424, 46] width 72 height 9
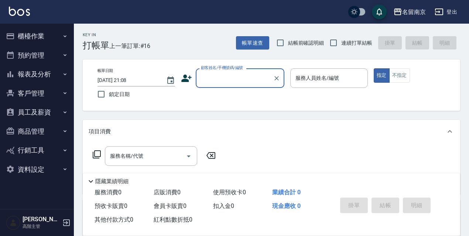
click at [50, 79] on button "報表及分析" at bounding box center [37, 74] width 68 height 19
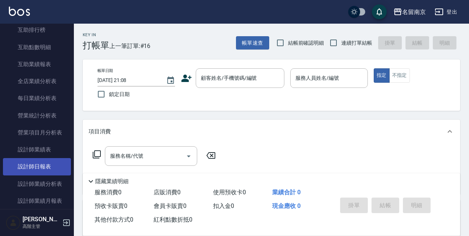
scroll to position [222, 0]
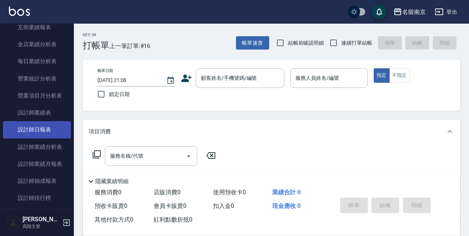
click at [40, 127] on link "設計師日報表" at bounding box center [37, 129] width 68 height 17
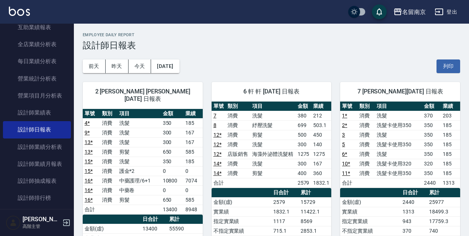
click at [450, 14] on button "登出" at bounding box center [446, 12] width 28 height 14
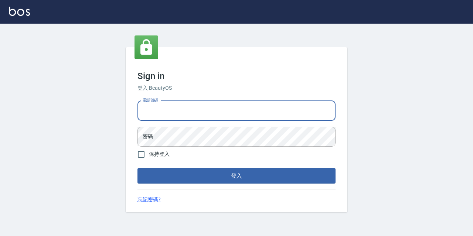
click at [286, 116] on input "電話號碼" at bounding box center [236, 111] width 198 height 20
type input "0986907135"
drag, startPoint x: 187, startPoint y: 110, endPoint x: 115, endPoint y: 116, distance: 71.8
click at [115, 115] on div "Sign in 登入 BeautyOS 電話號碼 [PHONE_NUMBER] 電話號碼 密碼 密碼 保持登入 登入 忘記密碼?" at bounding box center [236, 130] width 473 height 212
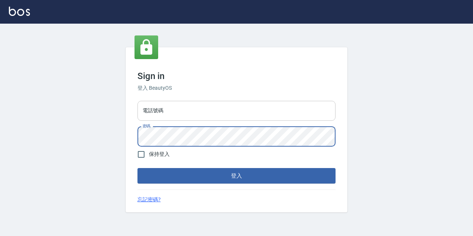
click at [253, 124] on div "電話號碼 電話號碼 密碼 密碼" at bounding box center [236, 124] width 204 height 52
click at [252, 117] on input "電話號碼" at bounding box center [236, 111] width 198 height 20
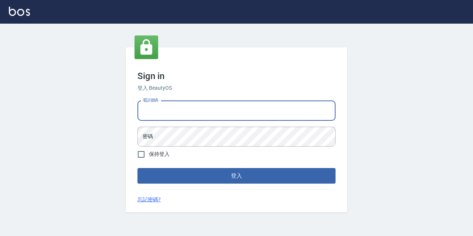
type input "0967388409"
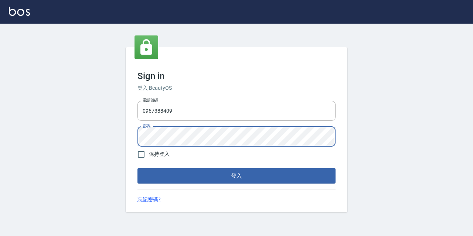
click at [137, 168] on button "登入" at bounding box center [236, 176] width 198 height 16
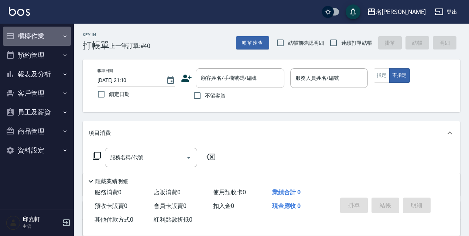
click at [68, 41] on button "櫃檯作業" at bounding box center [37, 36] width 68 height 19
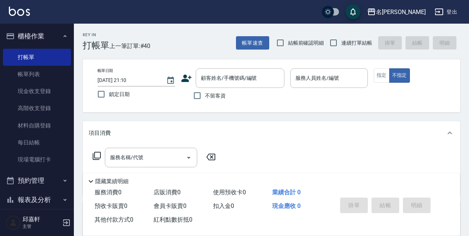
scroll to position [37, 0]
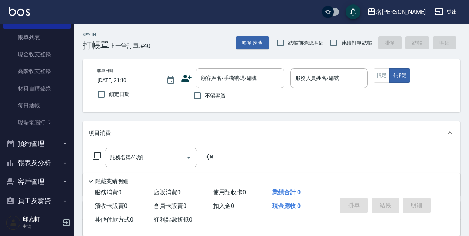
click at [41, 164] on button "報表及分析" at bounding box center [37, 162] width 68 height 19
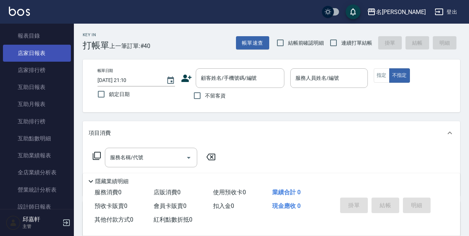
click at [36, 60] on link "店家日報表" at bounding box center [37, 53] width 68 height 17
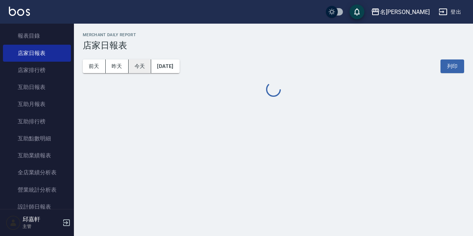
click at [131, 65] on button "今天" at bounding box center [139, 66] width 23 height 14
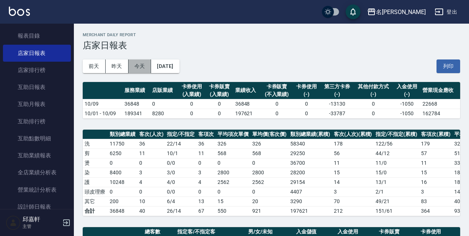
click at [141, 65] on button "今天" at bounding box center [139, 66] width 23 height 14
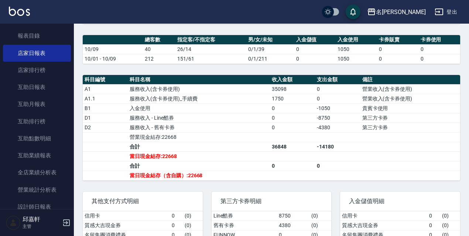
scroll to position [155, 0]
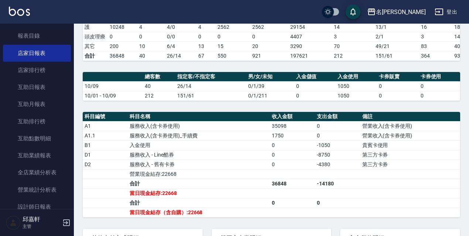
click at [333, 159] on td "-8750" at bounding box center [337, 155] width 45 height 10
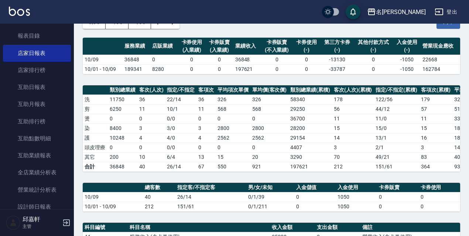
scroll to position [0, 0]
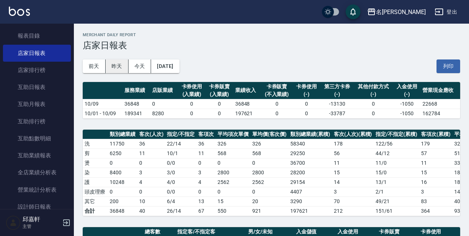
click at [111, 65] on button "昨天" at bounding box center [117, 66] width 23 height 14
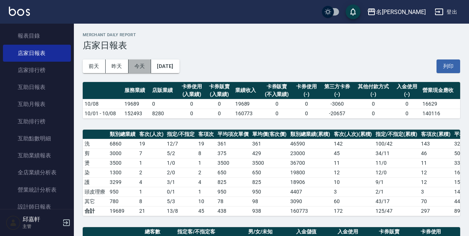
click at [140, 69] on button "今天" at bounding box center [139, 66] width 23 height 14
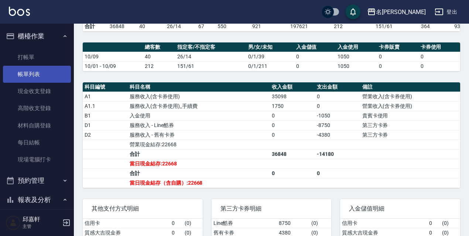
scroll to position [74, 0]
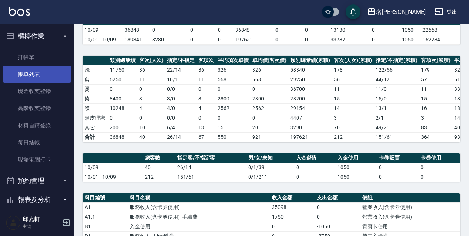
click at [36, 71] on link "帳單列表" at bounding box center [37, 74] width 68 height 17
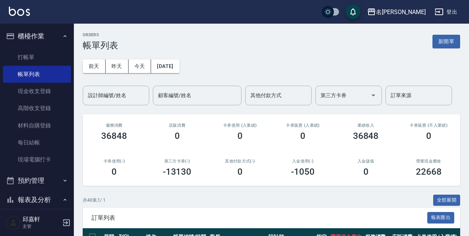
click at [118, 66] on button "昨天" at bounding box center [117, 66] width 23 height 14
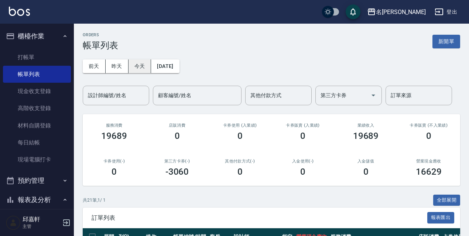
click at [131, 60] on button "今天" at bounding box center [139, 66] width 23 height 14
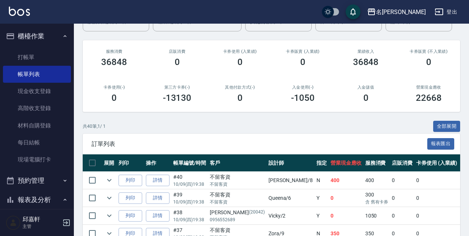
scroll to position [111, 0]
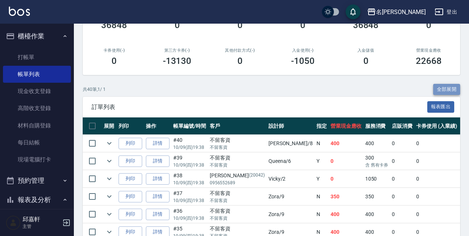
click at [456, 90] on button "全部展開" at bounding box center [446, 89] width 27 height 11
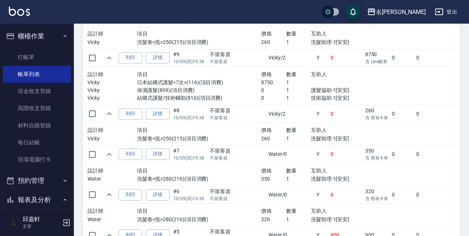
scroll to position [1878, 0]
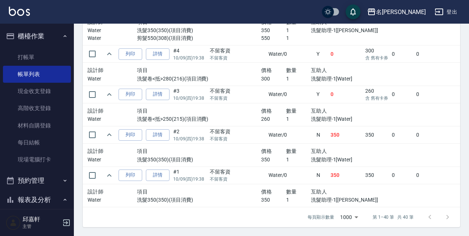
click at [329, 126] on td "350" at bounding box center [346, 134] width 35 height 17
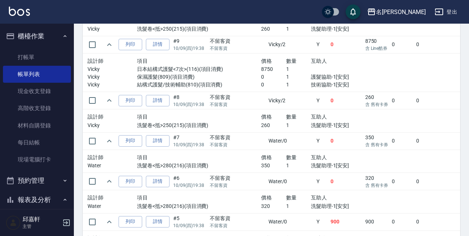
scroll to position [1642, 0]
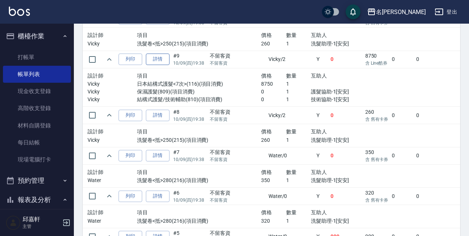
click at [161, 56] on link "詳情" at bounding box center [158, 59] width 24 height 11
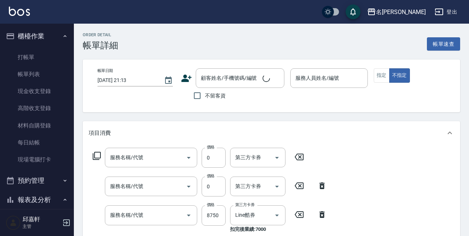
type input "[DATE] 19:38"
checkbox input "true"
type input "Vicky-2"
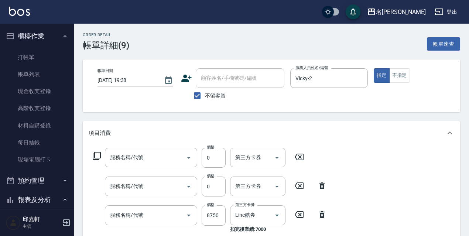
type input "結構式護髮/技術輔助(810)"
type input "保濕護髮(809)"
type input "日本結構式護髮<7次>(116)"
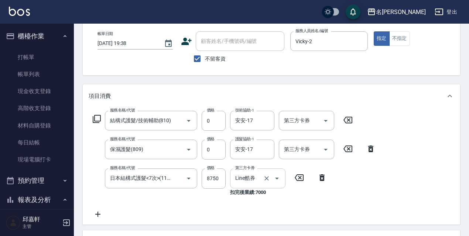
scroll to position [74, 0]
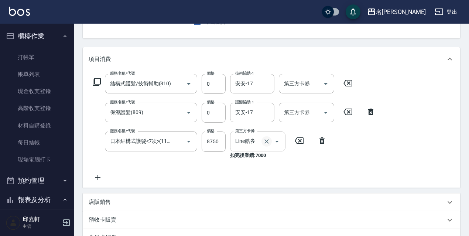
click at [268, 143] on icon "Clear" at bounding box center [266, 141] width 4 height 4
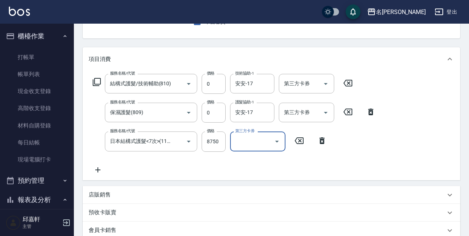
scroll to position [185, 0]
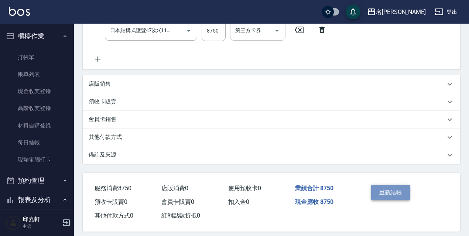
click at [388, 193] on button "重新結帳" at bounding box center [390, 193] width 39 height 16
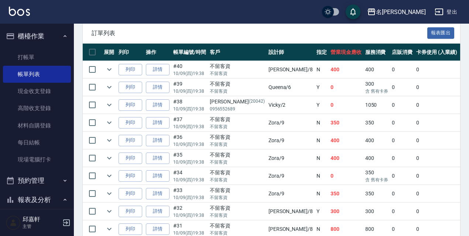
scroll to position [37, 0]
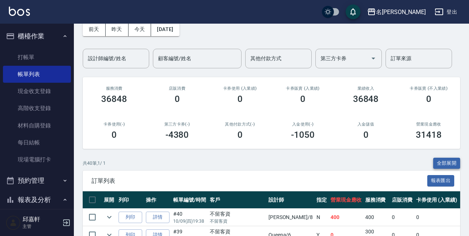
click at [447, 164] on button "全部展開" at bounding box center [446, 163] width 27 height 11
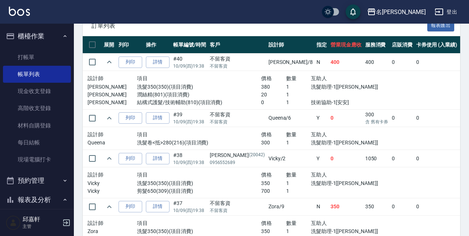
scroll to position [162, 0]
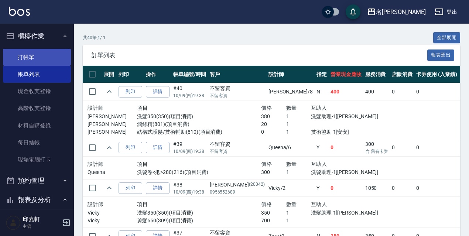
click at [42, 55] on link "打帳單" at bounding box center [37, 57] width 68 height 17
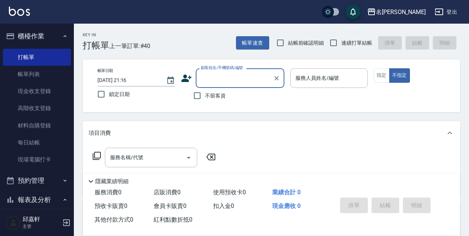
click at [125, 96] on span "鎖定日期" at bounding box center [119, 94] width 21 height 8
click at [109, 96] on input "鎖定日期" at bounding box center [101, 94] width 16 height 16
checkbox input "true"
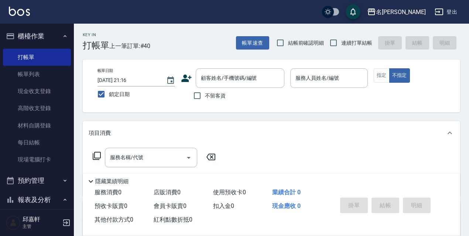
click at [215, 97] on span "不留客資" at bounding box center [215, 96] width 21 height 8
click at [205, 97] on input "不留客資" at bounding box center [197, 96] width 16 height 16
checkbox input "true"
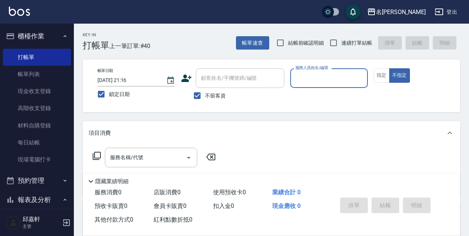
drag, startPoint x: 310, startPoint y: 45, endPoint x: 313, endPoint y: 42, distance: 4.2
click at [311, 44] on span "結帳前確認明細" at bounding box center [306, 43] width 36 height 8
click at [288, 44] on input "結帳前確認明細" at bounding box center [280, 43] width 16 height 16
checkbox input "true"
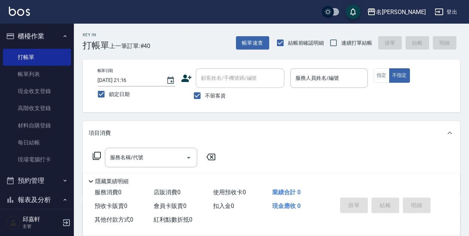
click at [345, 39] on label "連續打單結帳" at bounding box center [349, 43] width 47 height 16
click at [341, 39] on input "連續打單結帳" at bounding box center [334, 43] width 16 height 16
checkbox input "true"
click at [335, 73] on input "服務人員姓名/編號" at bounding box center [329, 78] width 71 height 13
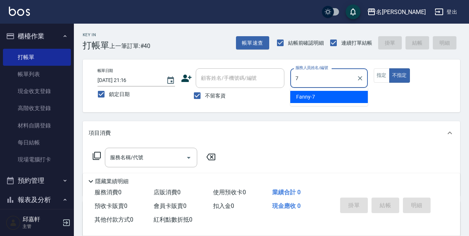
type input "Fanny-7"
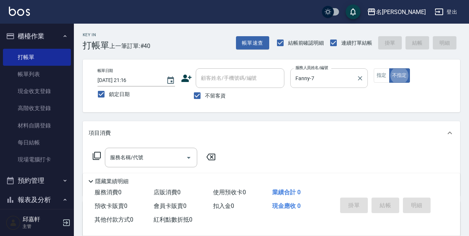
type button "false"
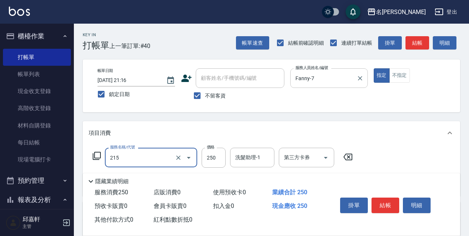
type input "洗髮卷<抵>250(215)"
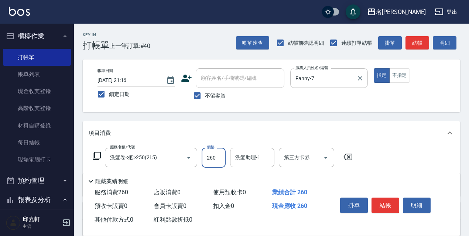
type input "260"
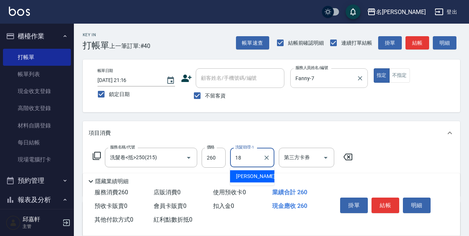
type input "[PERSON_NAME]-18"
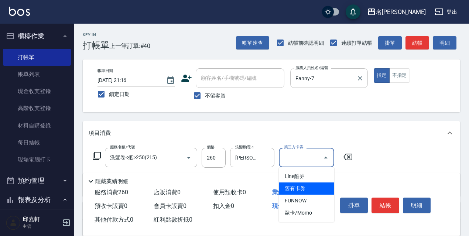
type input "舊有卡券"
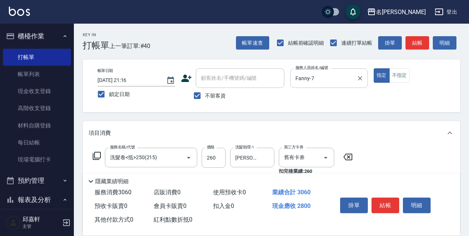
type input "染髮(2800)(507)"
type input "3300"
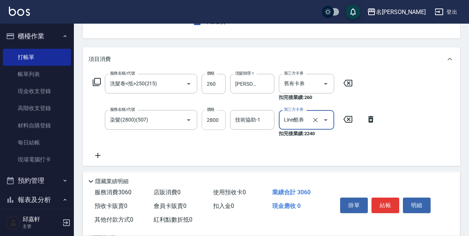
type input "Line酷券"
click at [221, 115] on input "2800" at bounding box center [214, 120] width 24 height 20
click at [236, 117] on div "技術協助-1 技術協助-1" at bounding box center [252, 120] width 44 height 20
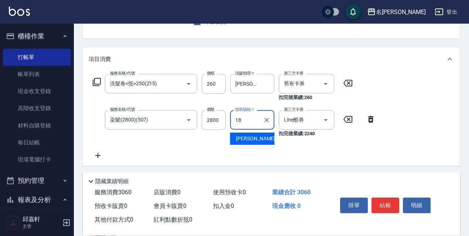
type input "[PERSON_NAME]-18"
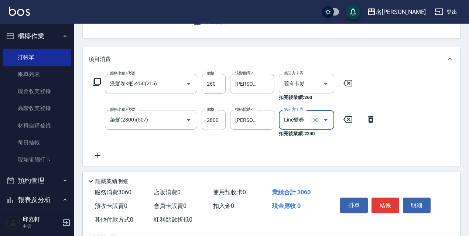
click at [317, 119] on icon "Clear" at bounding box center [315, 120] width 4 height 4
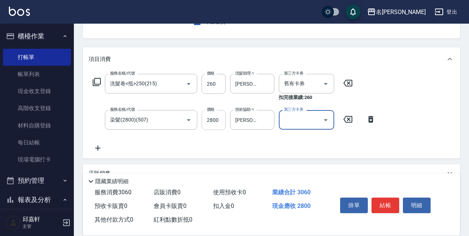
click at [224, 123] on input "2800" at bounding box center [214, 120] width 24 height 20
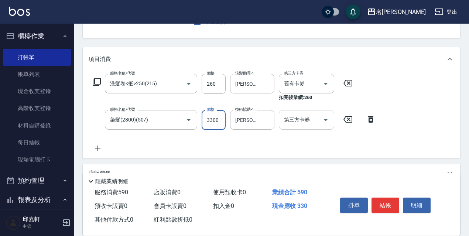
type input "3300"
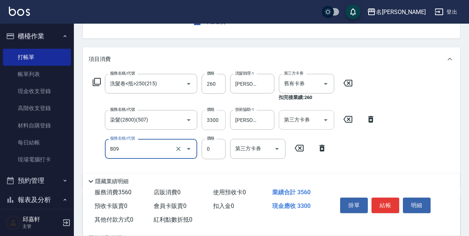
type input "保濕護髮(809)"
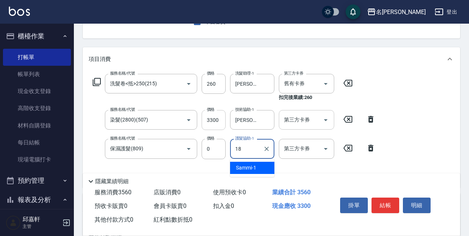
type input "[PERSON_NAME]-18"
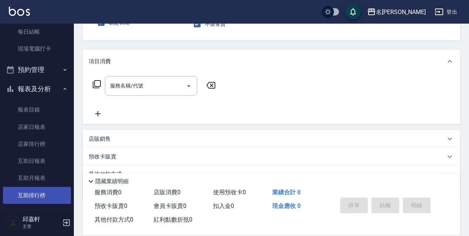
scroll to position [148, 0]
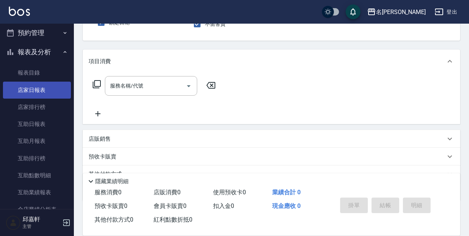
click at [42, 92] on link "店家日報表" at bounding box center [37, 90] width 68 height 17
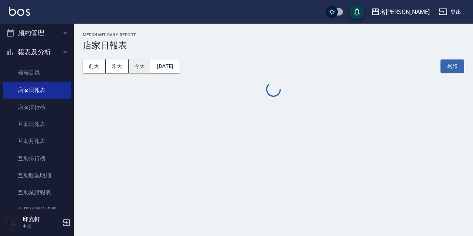
click at [143, 67] on button "今天" at bounding box center [139, 66] width 23 height 14
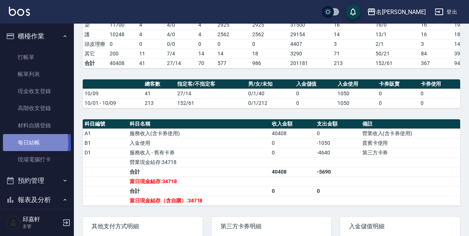
click at [20, 143] on link "每日結帳" at bounding box center [37, 142] width 68 height 17
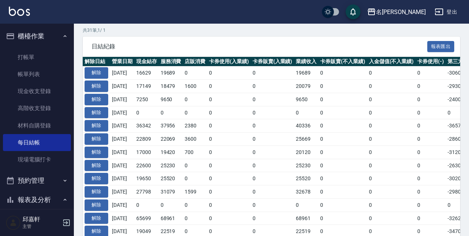
scroll to position [185, 0]
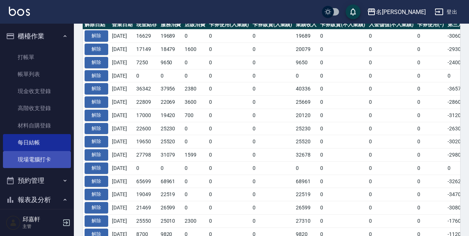
click at [51, 159] on link "現場電腦打卡" at bounding box center [37, 159] width 68 height 17
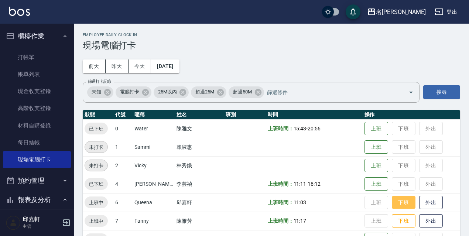
click at [395, 202] on button "下班" at bounding box center [404, 202] width 24 height 13
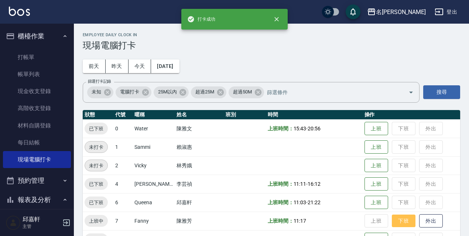
click at [402, 223] on button "下班" at bounding box center [404, 221] width 24 height 13
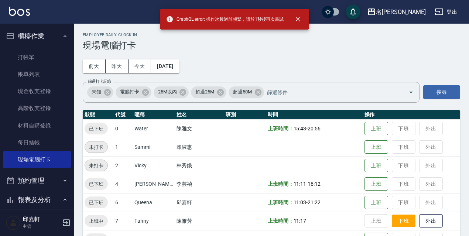
click at [397, 225] on button "下班" at bounding box center [404, 221] width 24 height 13
click at [395, 226] on button "下班" at bounding box center [404, 221] width 24 height 13
click at [392, 227] on button "下班" at bounding box center [404, 221] width 24 height 13
click at [395, 225] on button "下班" at bounding box center [404, 221] width 24 height 13
click at [394, 225] on button "下班" at bounding box center [404, 221] width 24 height 13
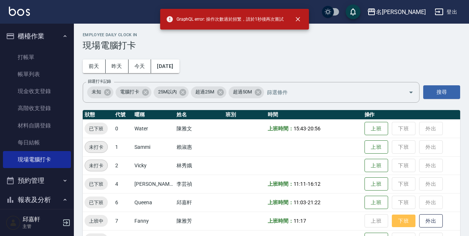
click at [398, 222] on button "下班" at bounding box center [404, 221] width 24 height 13
click at [295, 19] on icon "close" at bounding box center [297, 19] width 7 height 7
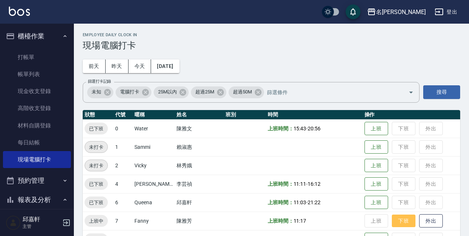
click at [404, 218] on button "下班" at bounding box center [404, 221] width 24 height 13
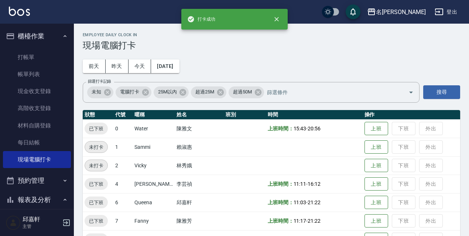
scroll to position [151, 0]
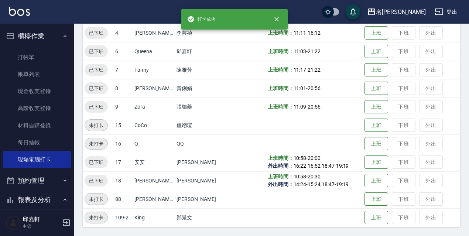
click at [450, 14] on button "登出" at bounding box center [446, 12] width 28 height 14
